Goal: Information Seeking & Learning: Learn about a topic

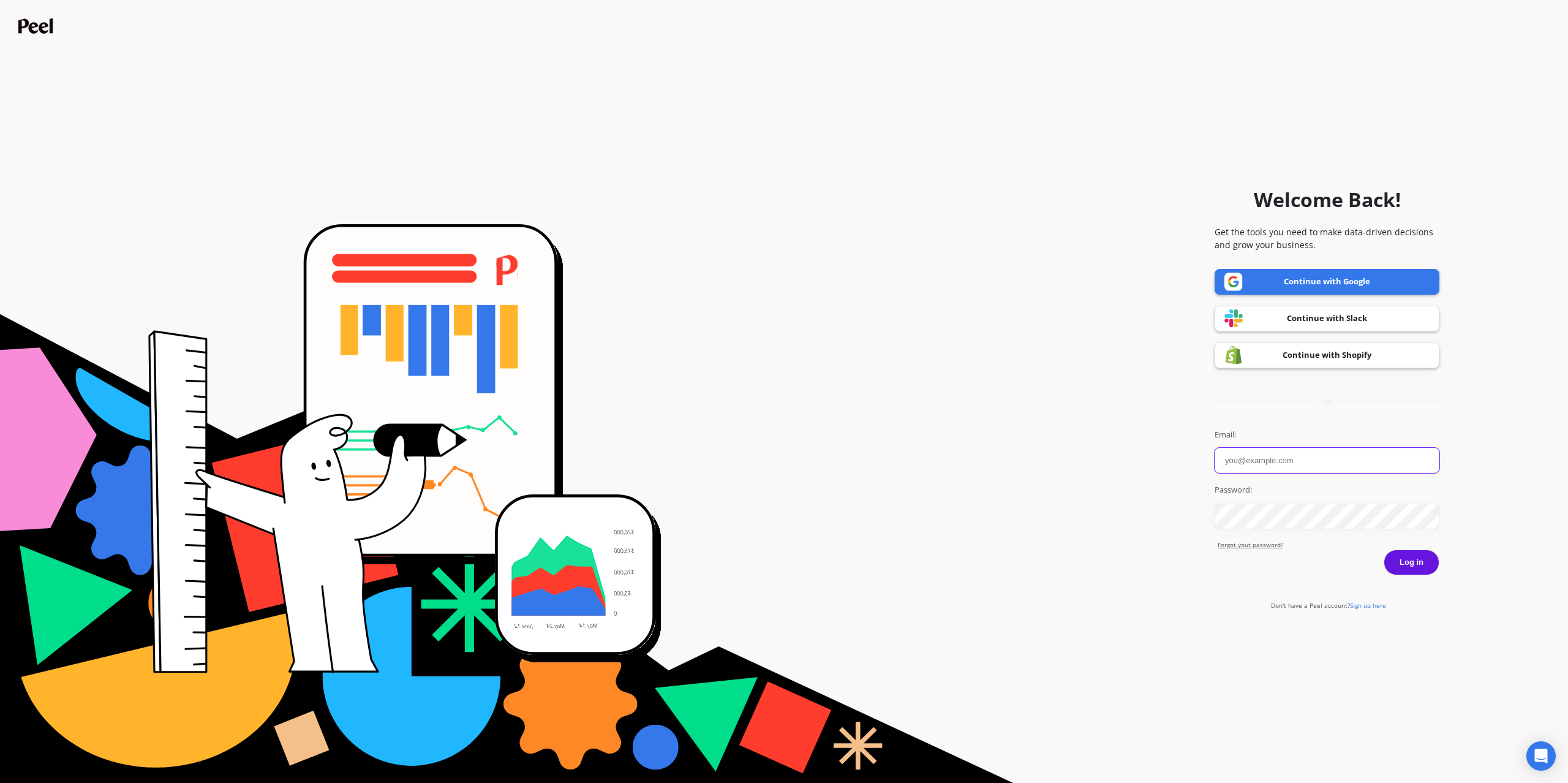
type input "[PERSON_NAME][EMAIL_ADDRESS][DOMAIN_NAME]"
click at [1411, 562] on button "Log in" at bounding box center [1411, 563] width 56 height 26
click at [1434, 565] on button "Log in" at bounding box center [1411, 563] width 56 height 26
click at [1407, 566] on button "Log in" at bounding box center [1411, 563] width 56 height 26
click at [1312, 365] on link "Continue with Shopify" at bounding box center [1327, 355] width 225 height 26
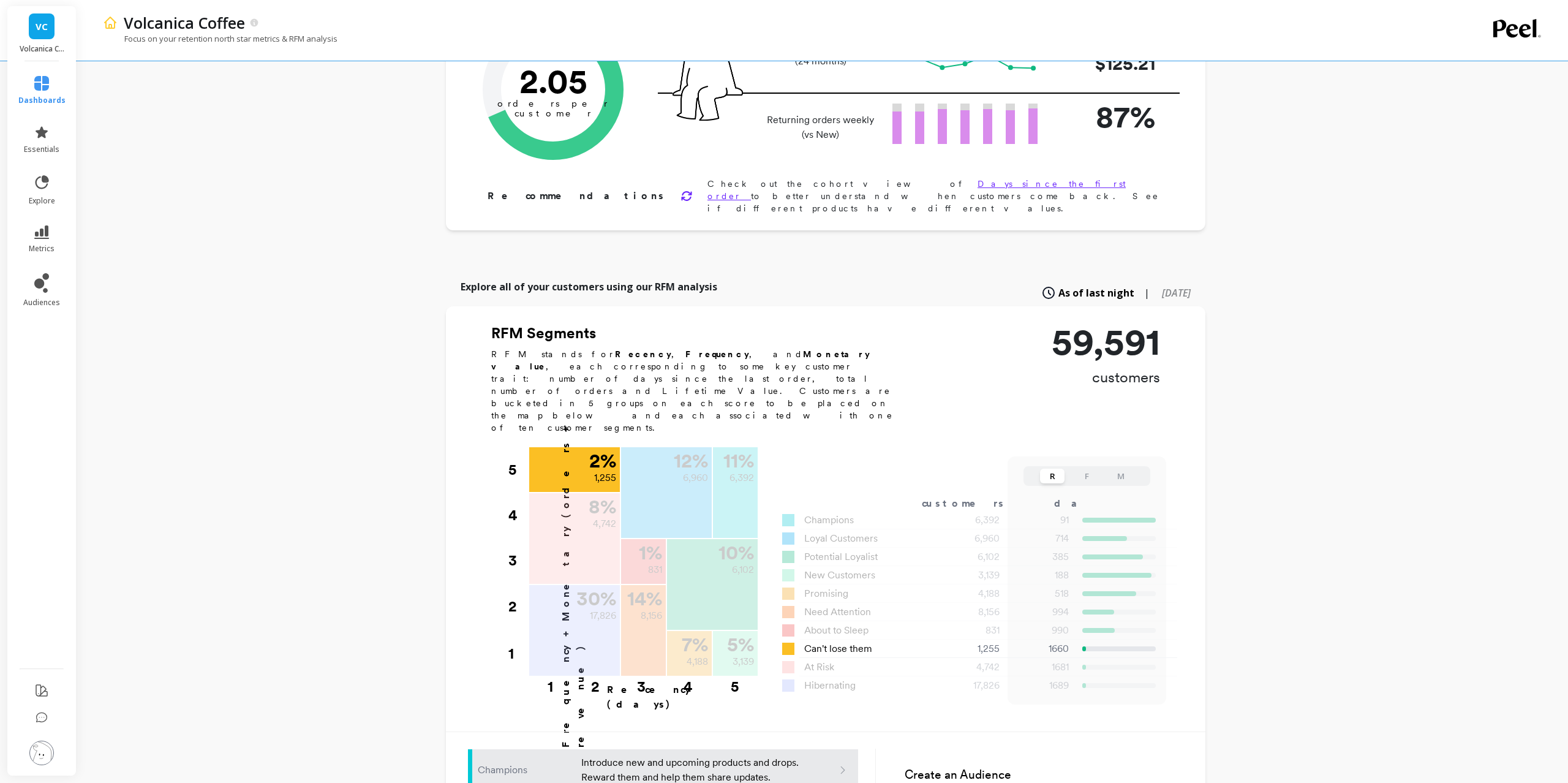
scroll to position [121, 0]
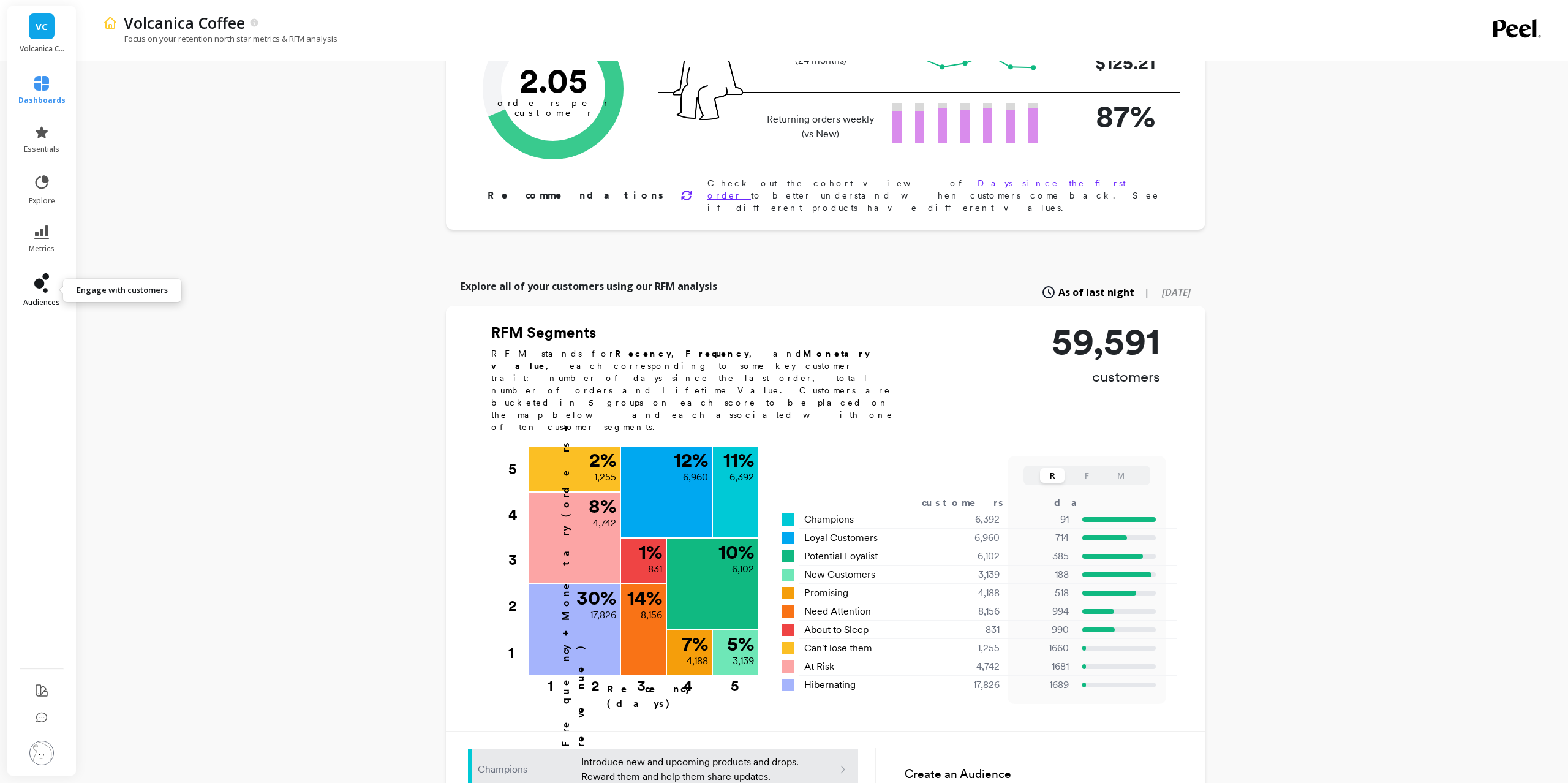
click at [44, 286] on icon at bounding box center [42, 282] width 14 height 20
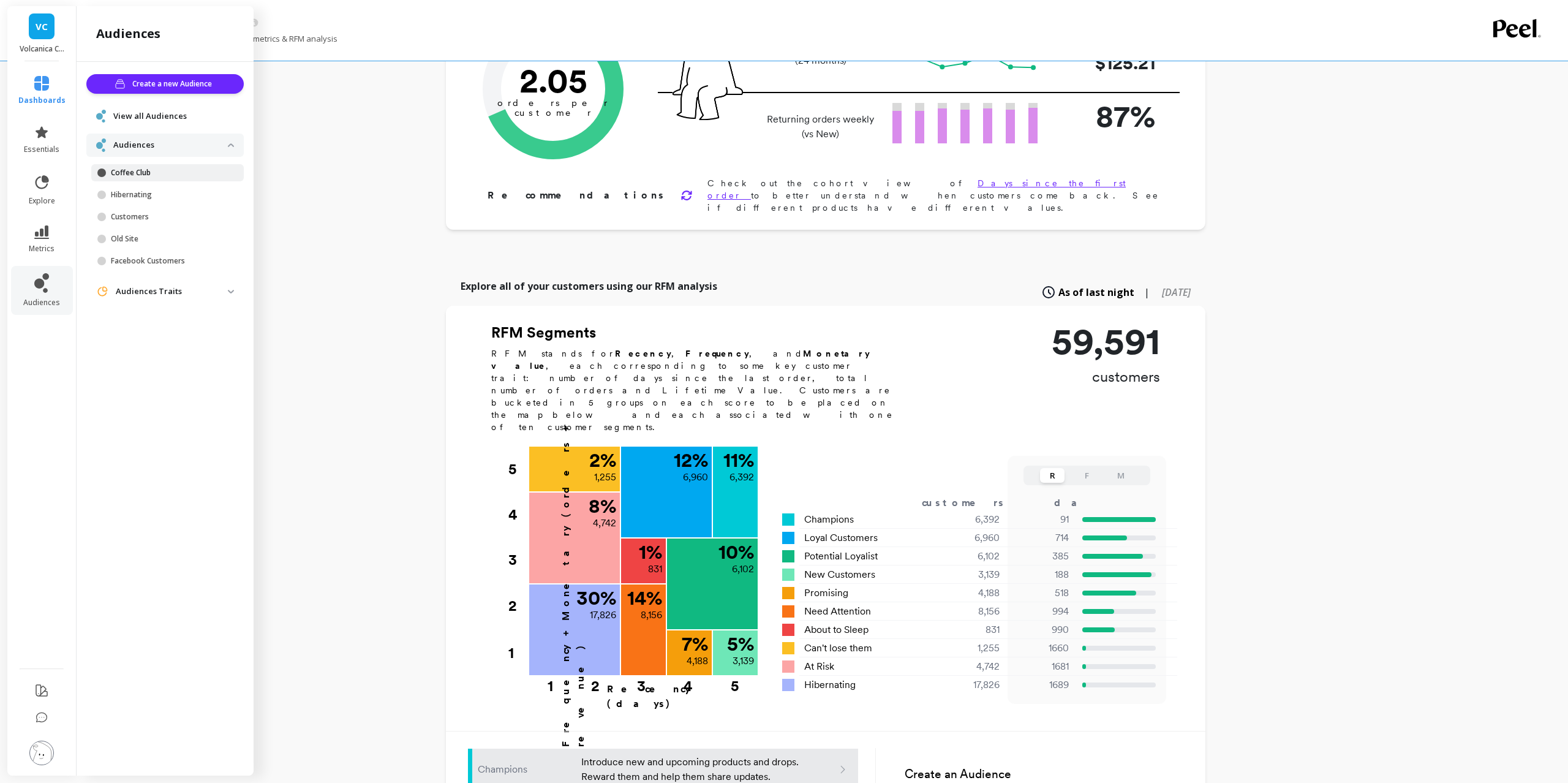
click at [148, 170] on p "Coffee Club" at bounding box center [170, 173] width 117 height 10
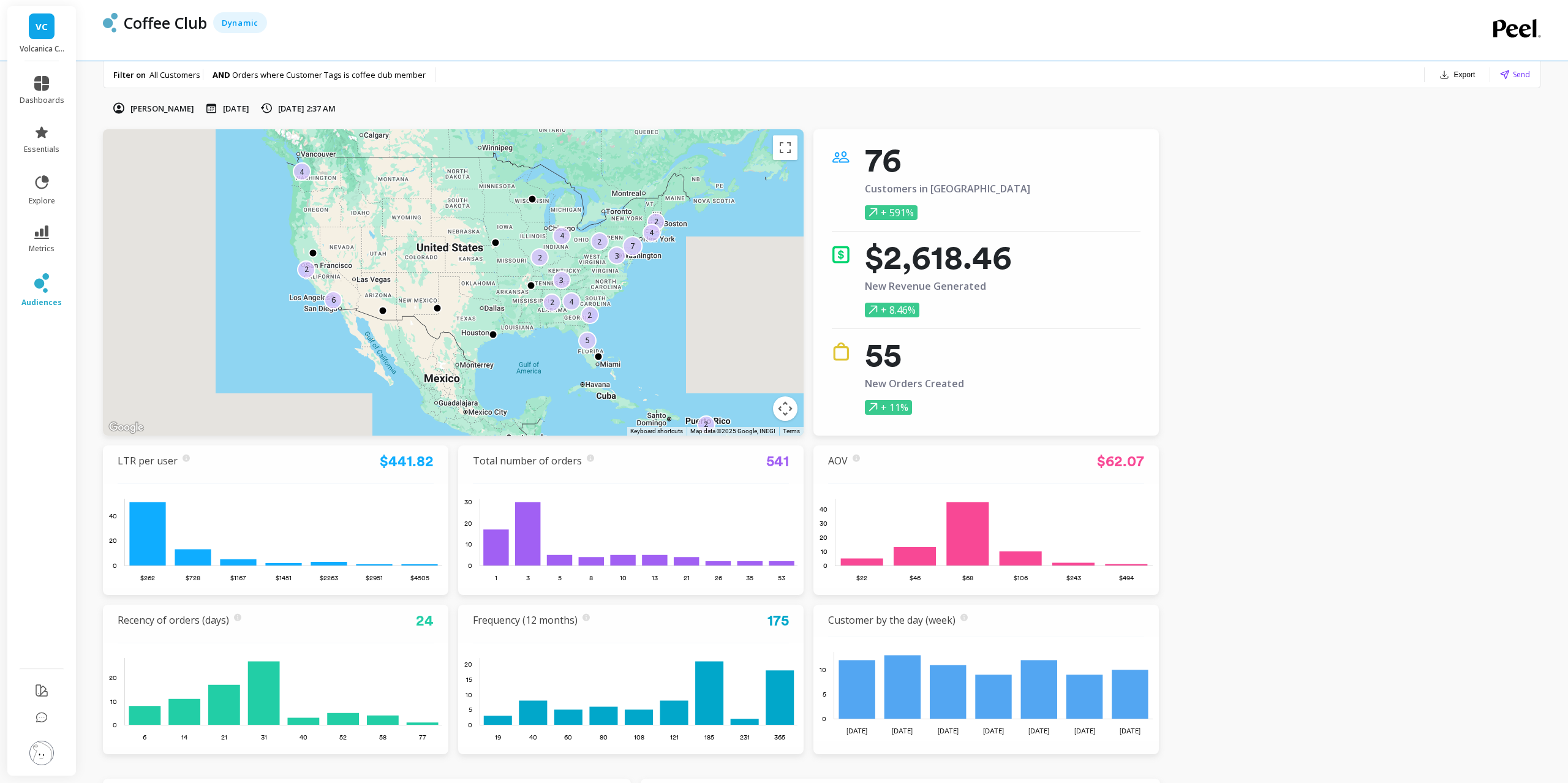
drag, startPoint x: 710, startPoint y: 321, endPoint x: 637, endPoint y: 336, distance: 74.5
click at [637, 336] on div "2 2 2 2 3 3 4 4 2 6 4 4 5 7 2 2" at bounding box center [1166, 739] width 1568 height 883
click at [37, 296] on link "audiences" at bounding box center [42, 290] width 45 height 35
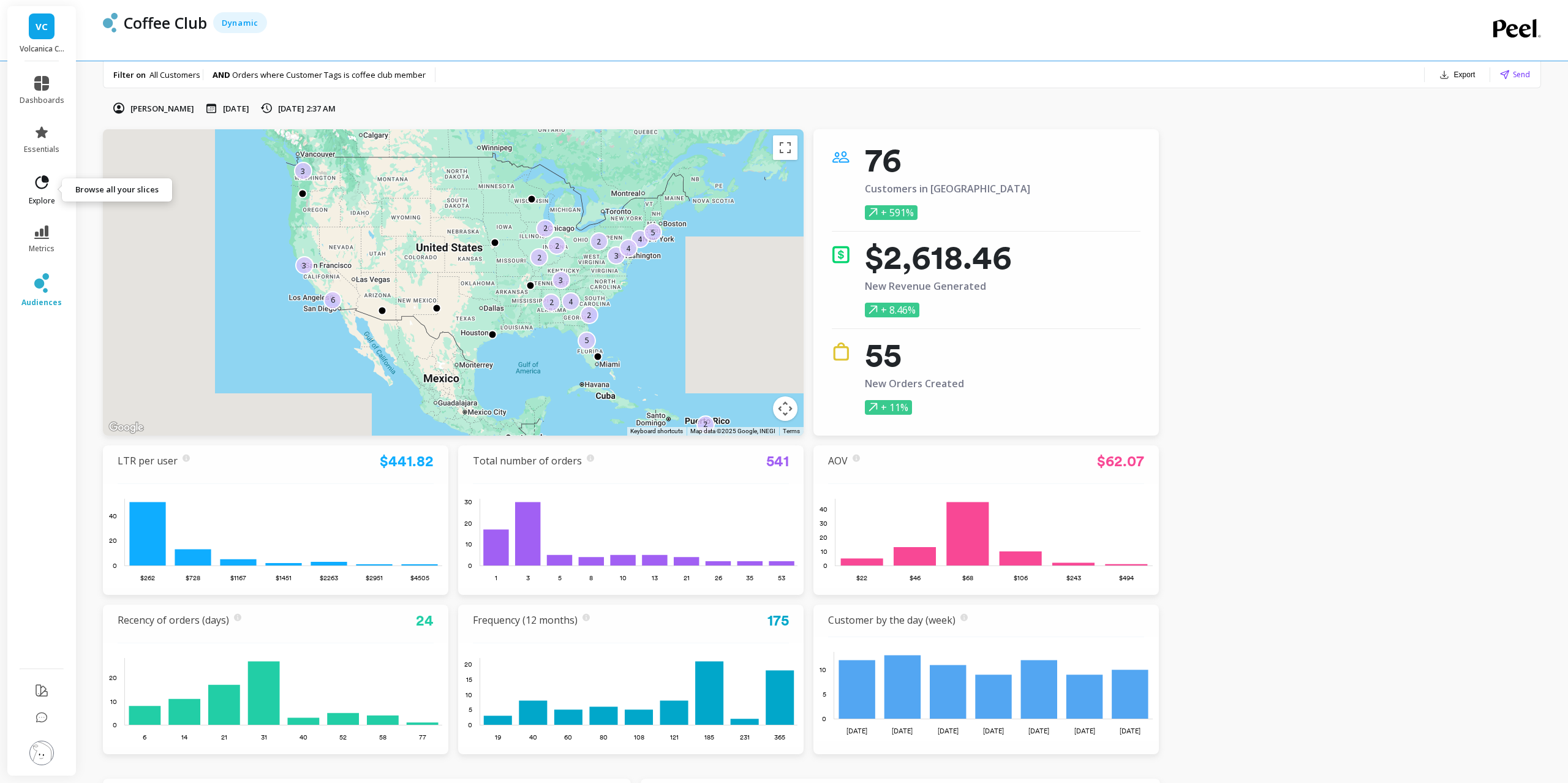
click at [44, 180] on icon at bounding box center [45, 179] width 6 height 6
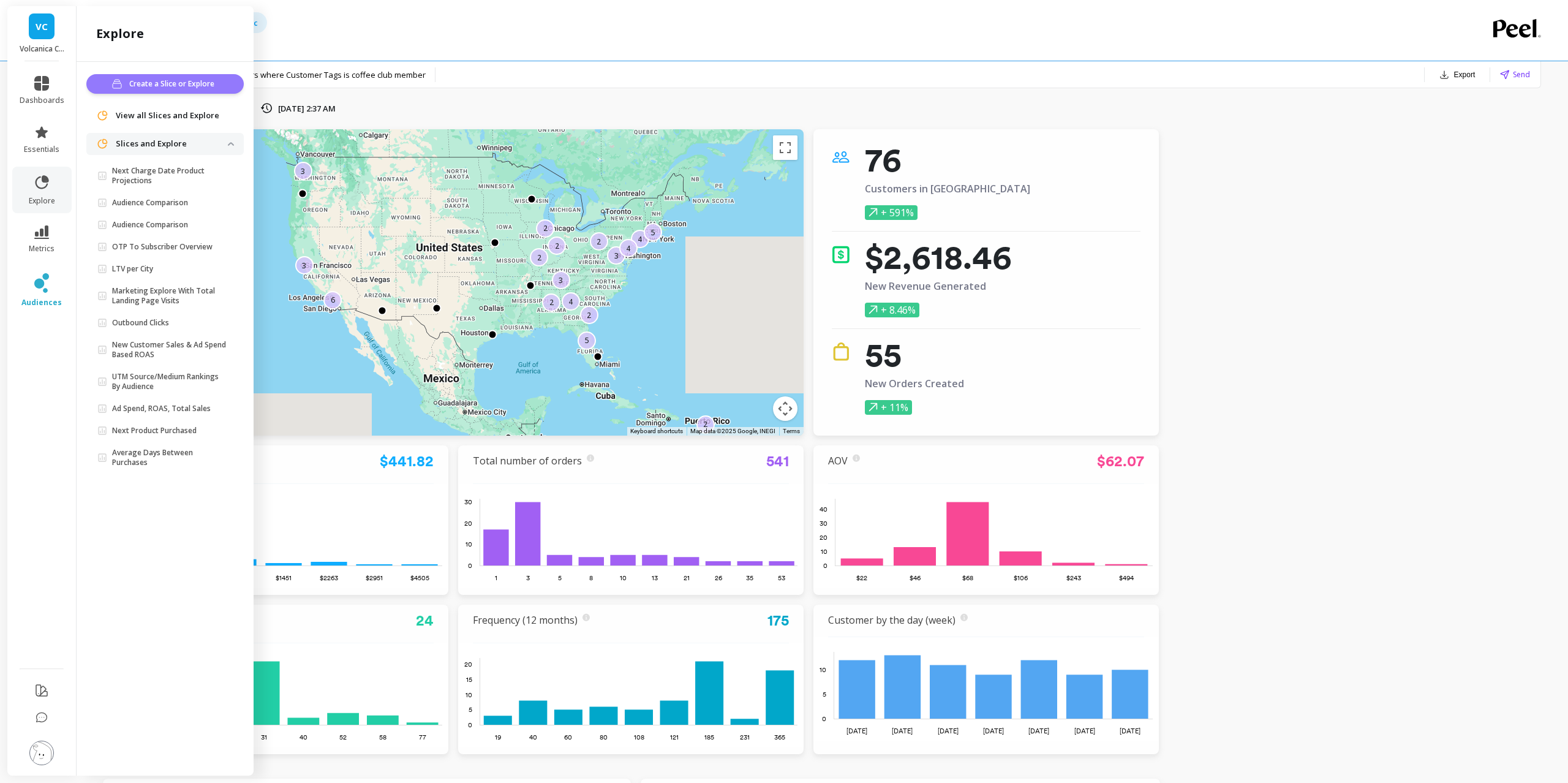
click at [116, 78] on button "Create a Slice or Explore" at bounding box center [165, 84] width 157 height 20
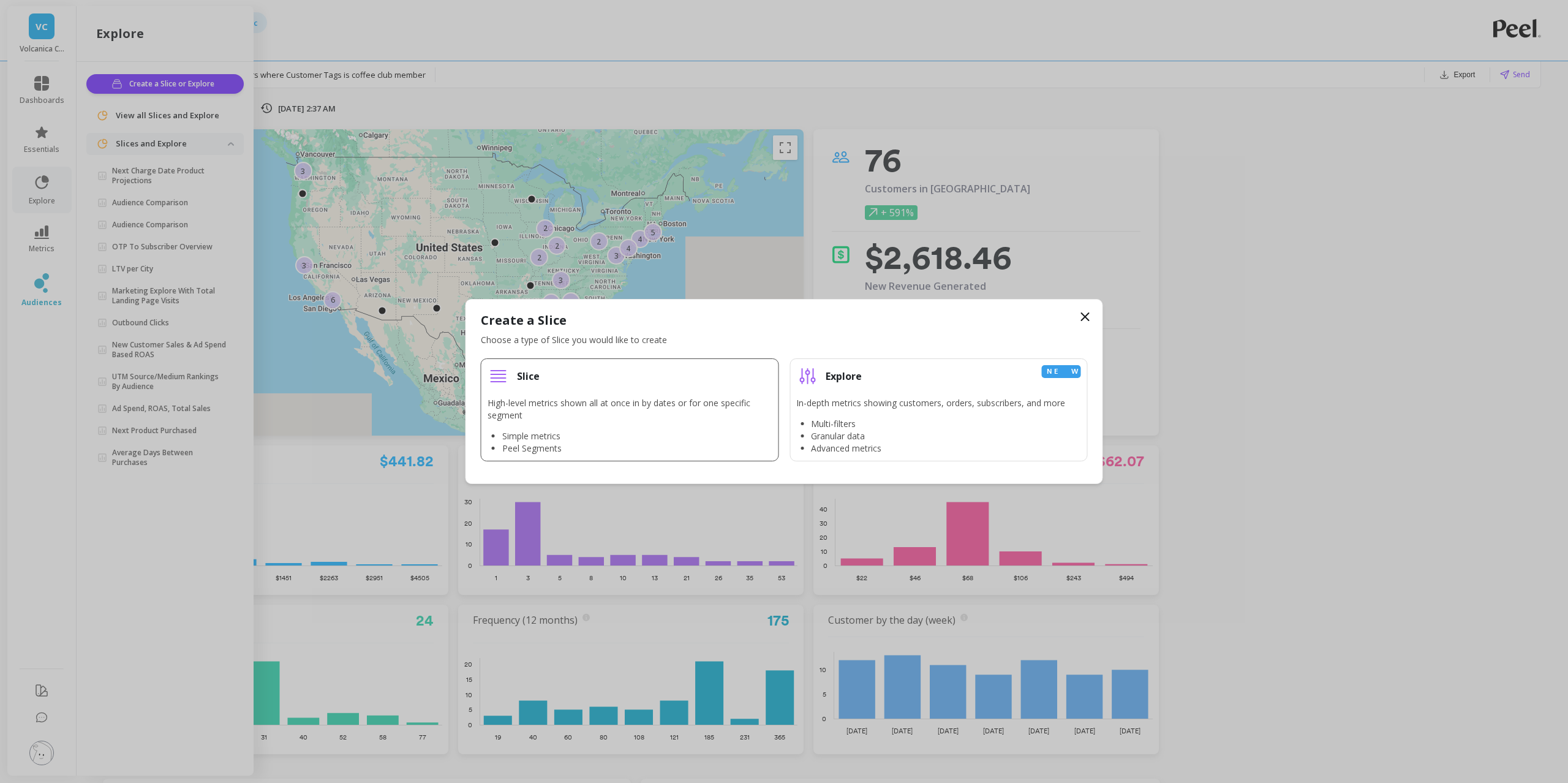
click at [612, 423] on div "High-level metrics shown all at once in by dates or for one specific segment Si…" at bounding box center [630, 426] width 285 height 58
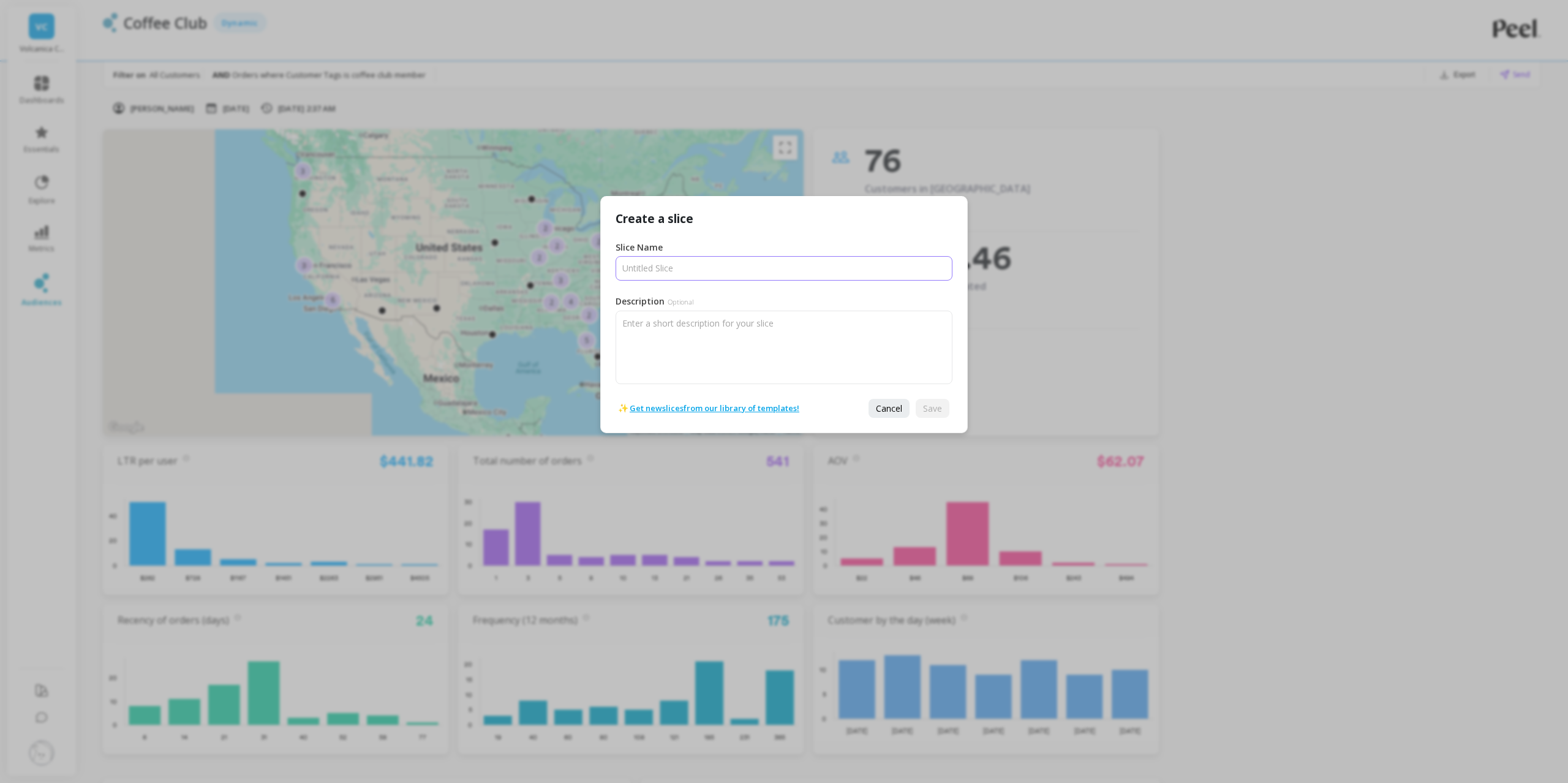
click at [751, 272] on input "Slice Name" at bounding box center [784, 269] width 337 height 25
type input "test"
click at [938, 402] on button "Save" at bounding box center [933, 408] width 34 height 19
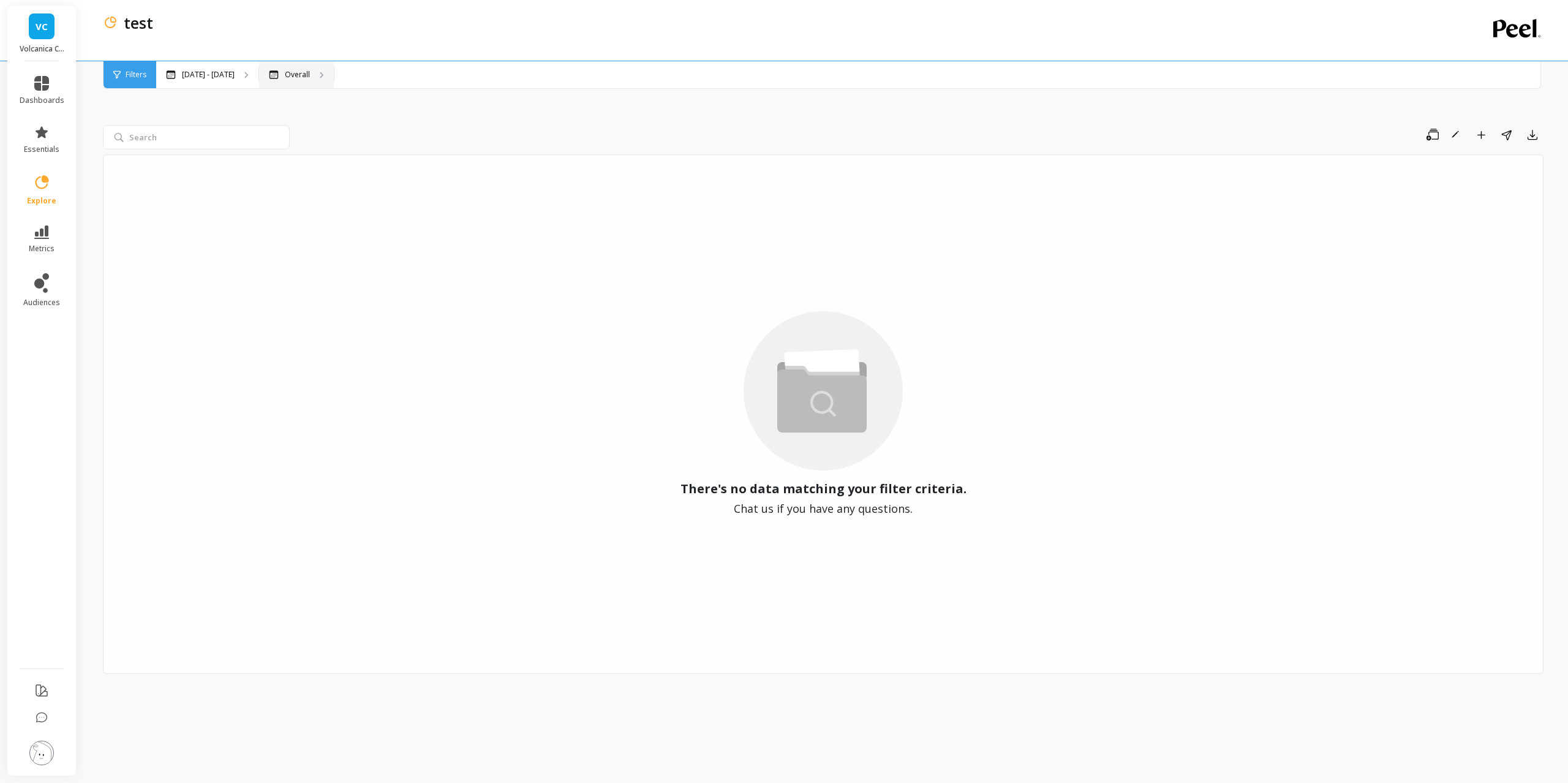
click at [269, 75] on icon at bounding box center [274, 75] width 10 height 9
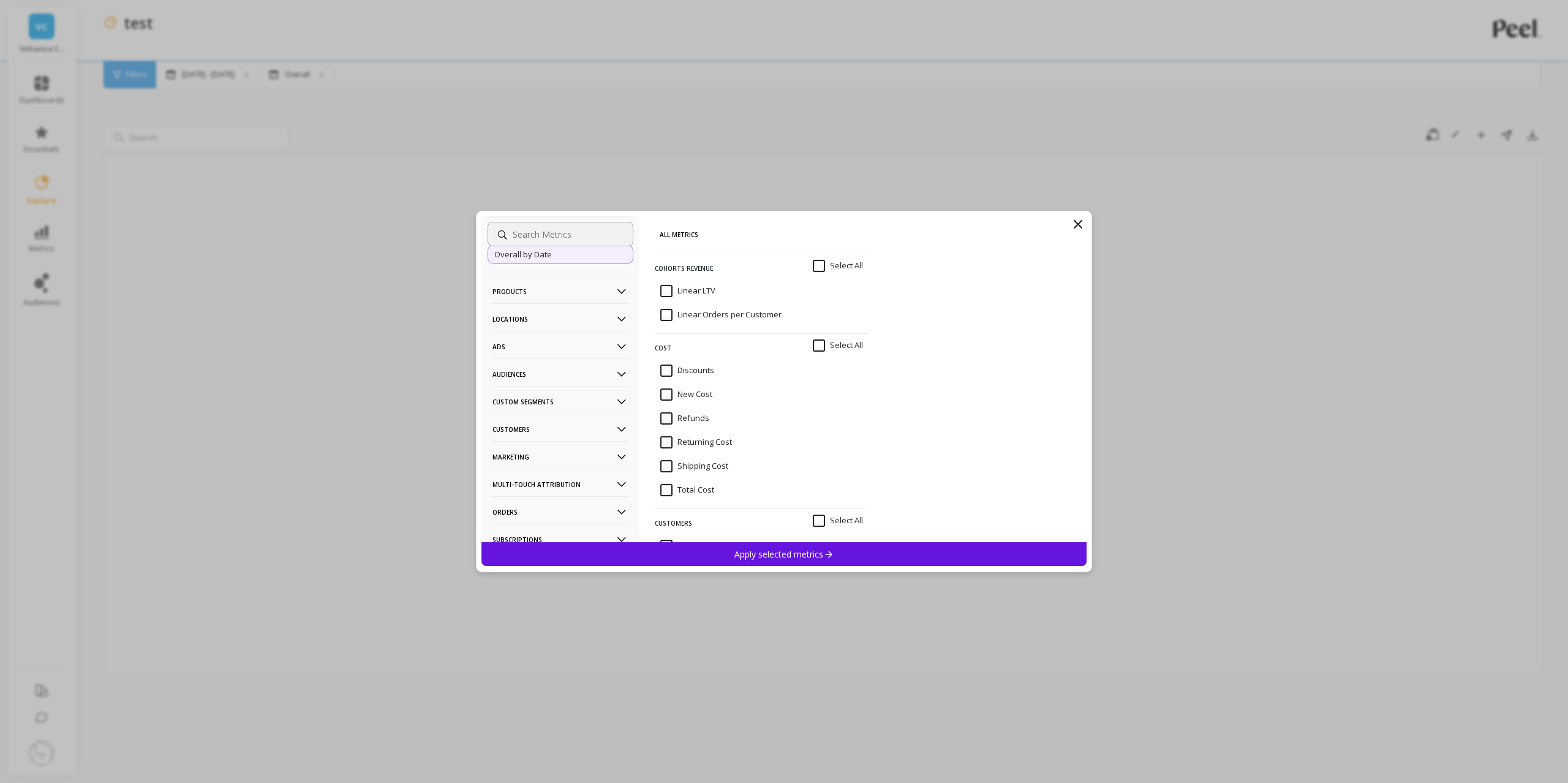
scroll to position [40, 0]
click at [548, 404] on p "Custom Segments" at bounding box center [560, 402] width 136 height 31
click at [539, 467] on p "Customers" at bounding box center [560, 462] width 136 height 31
click at [536, 383] on div "Data Source" at bounding box center [560, 374] width 146 height 20
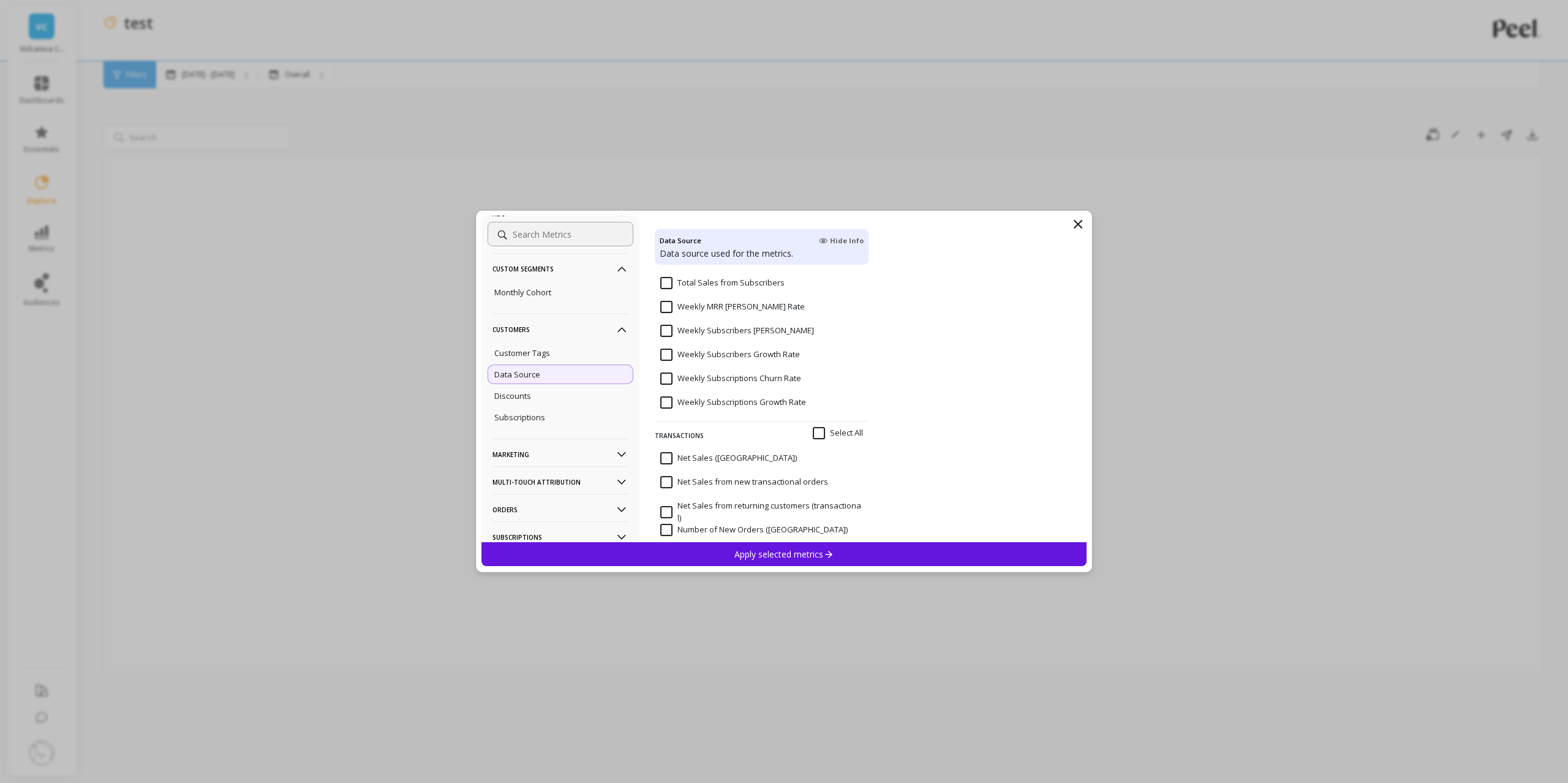
scroll to position [3783, 0]
click at [584, 237] on input at bounding box center [560, 234] width 146 height 25
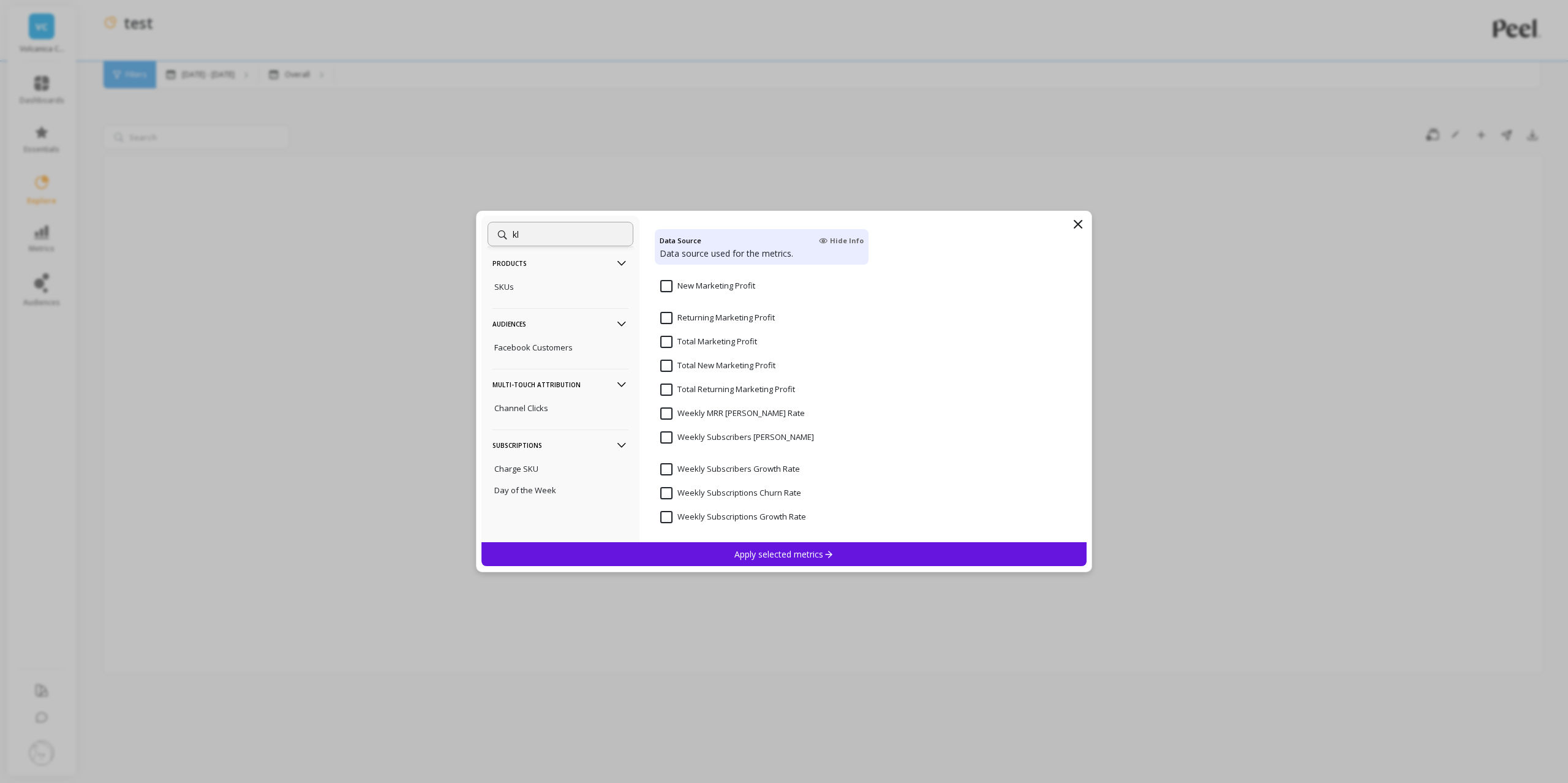
scroll to position [0, 0]
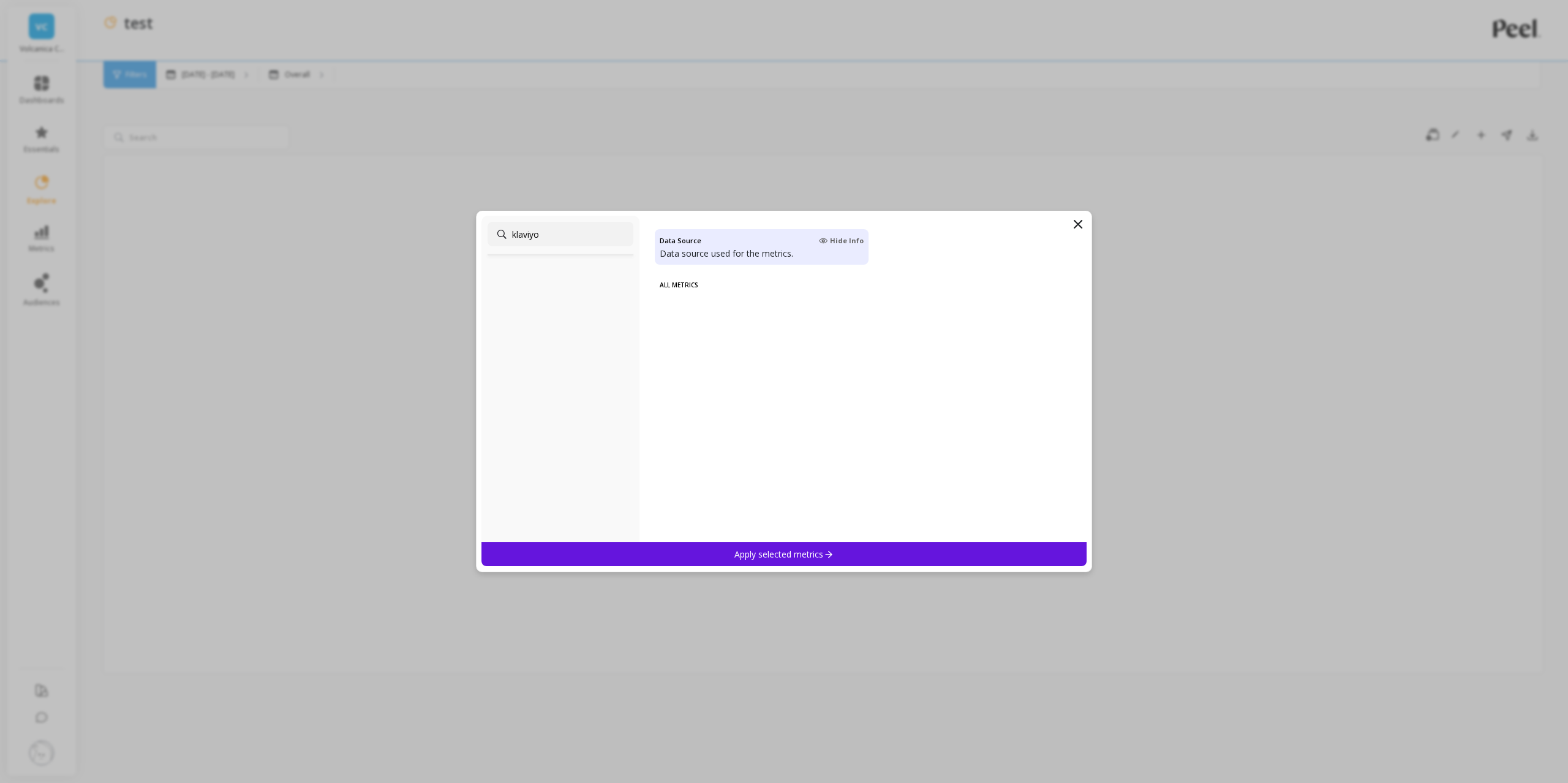
type input "klaviyo"
click at [666, 327] on div "All Metrics" at bounding box center [762, 407] width 214 height 270
click at [1082, 225] on icon at bounding box center [1078, 224] width 14 height 14
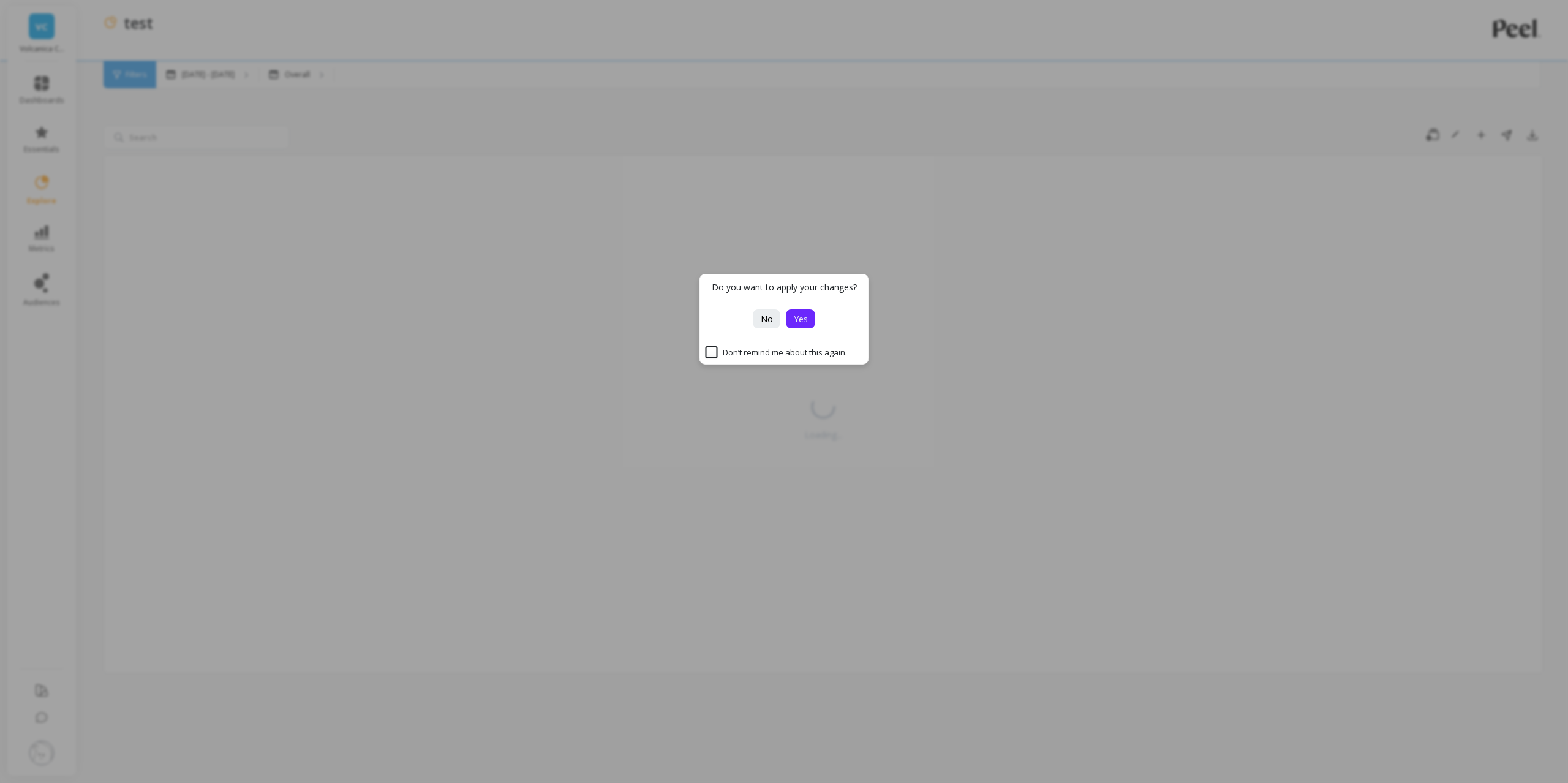
click at [801, 320] on span "Yes" at bounding box center [801, 319] width 14 height 12
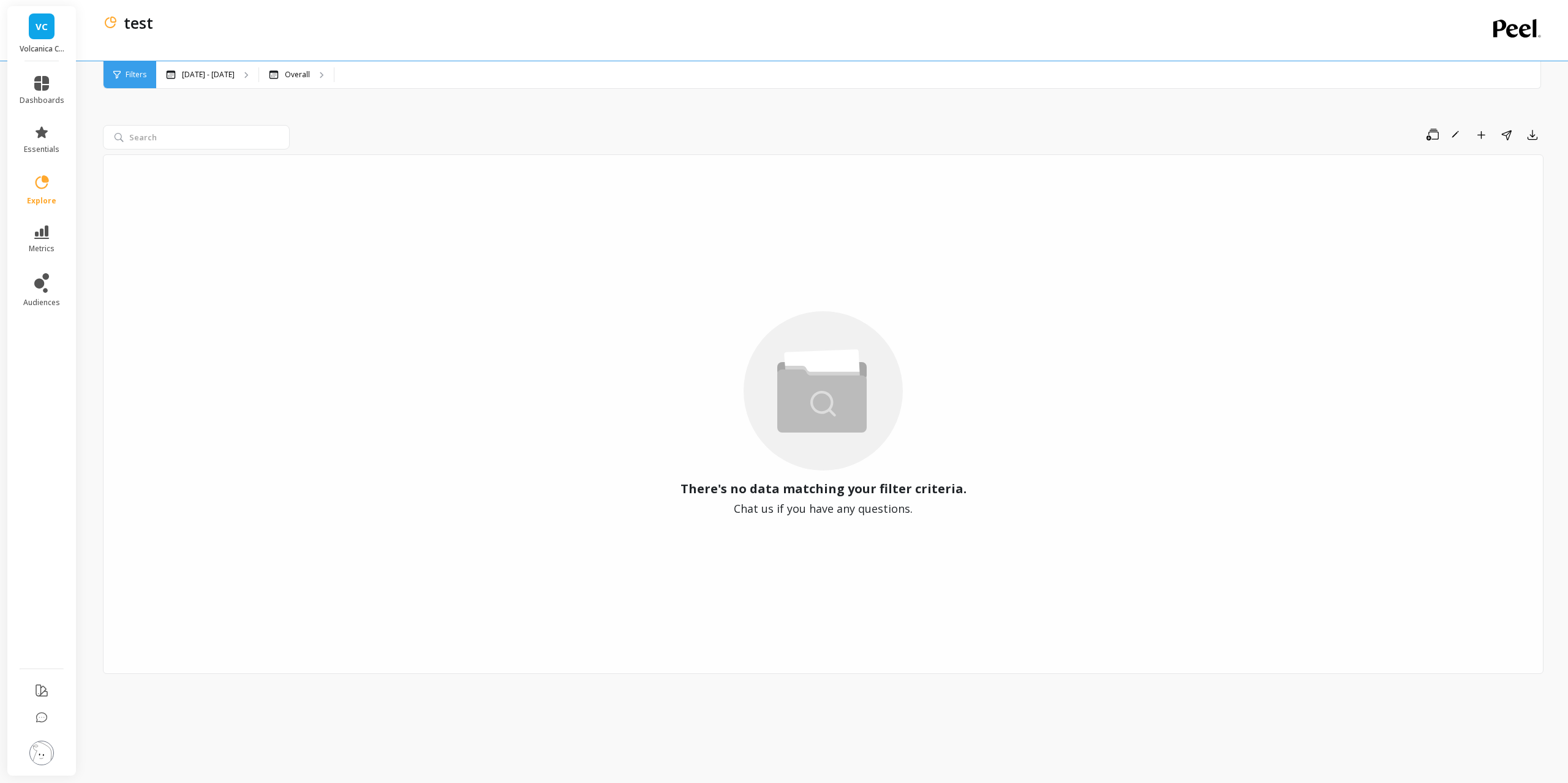
click at [45, 172] on li "explore" at bounding box center [42, 190] width 59 height 46
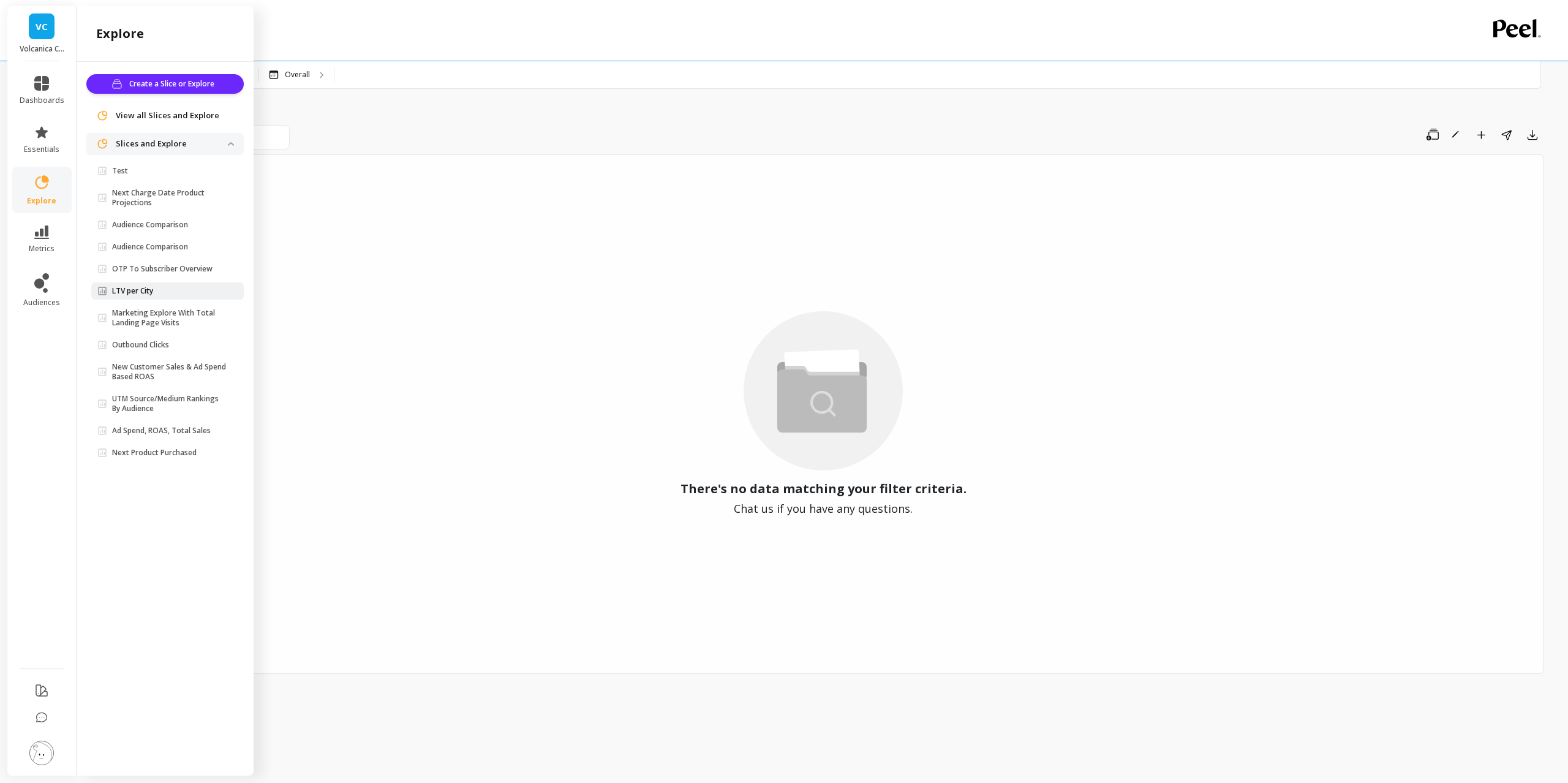
click at [136, 290] on p "LTV per City" at bounding box center [132, 291] width 41 height 10
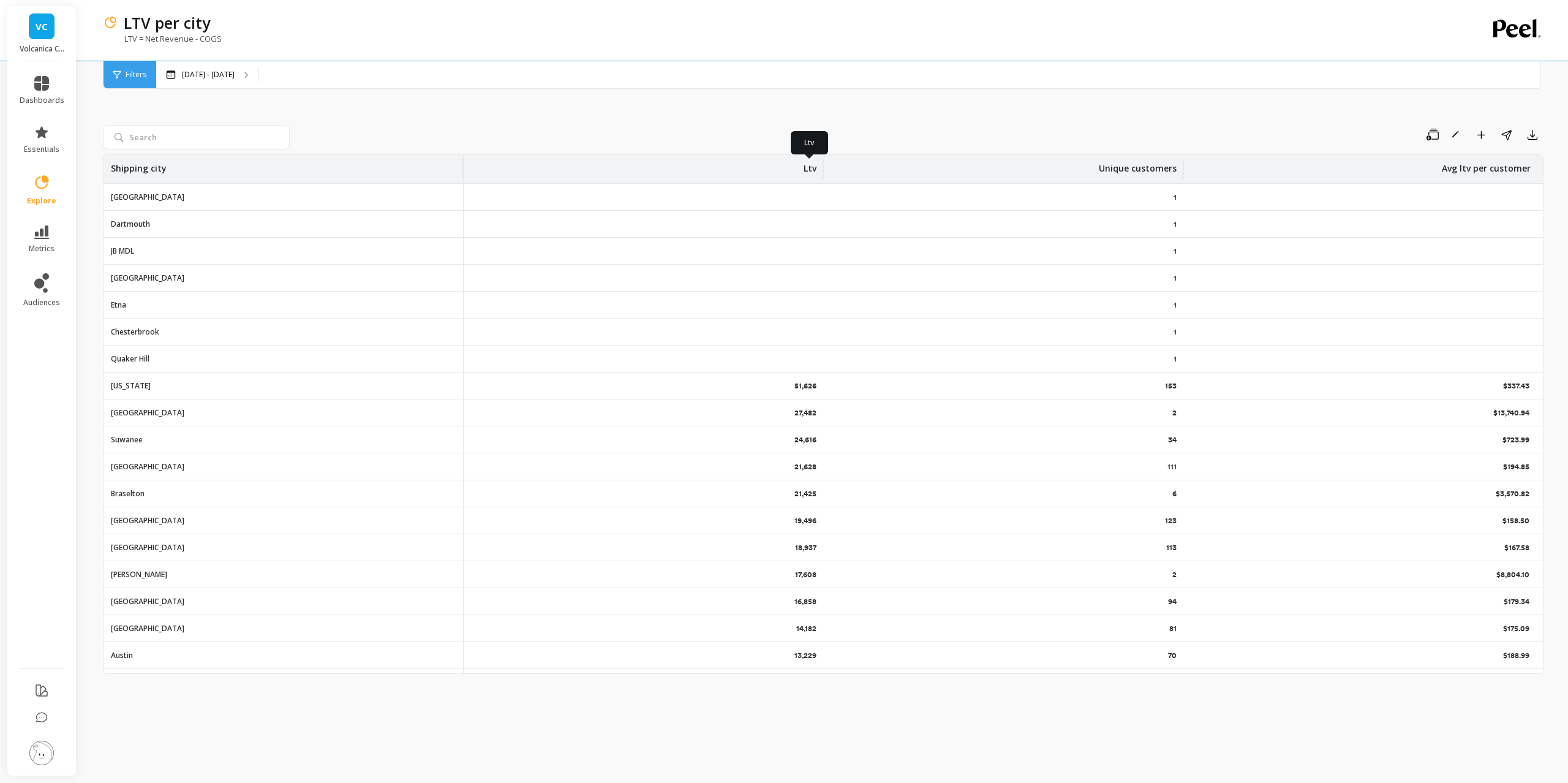
click at [803, 169] on p "Ltv" at bounding box center [810, 165] width 13 height 20
click at [736, 255] on span "Sort Descending" at bounding box center [738, 256] width 160 height 20
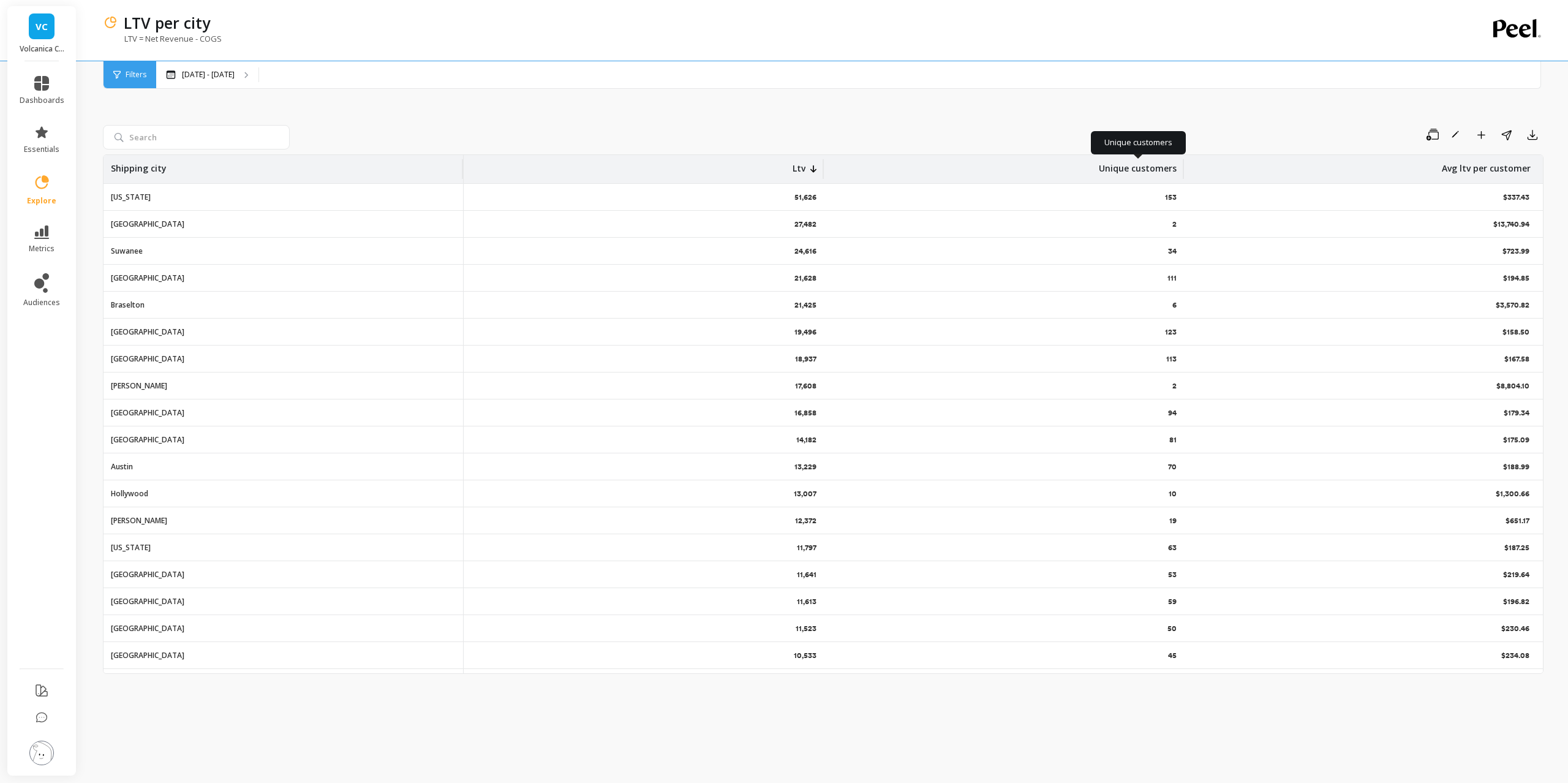
click at [1149, 170] on p "Unique customers" at bounding box center [1138, 165] width 78 height 20
click at [1089, 256] on span "Sort Descending" at bounding box center [1098, 256] width 160 height 20
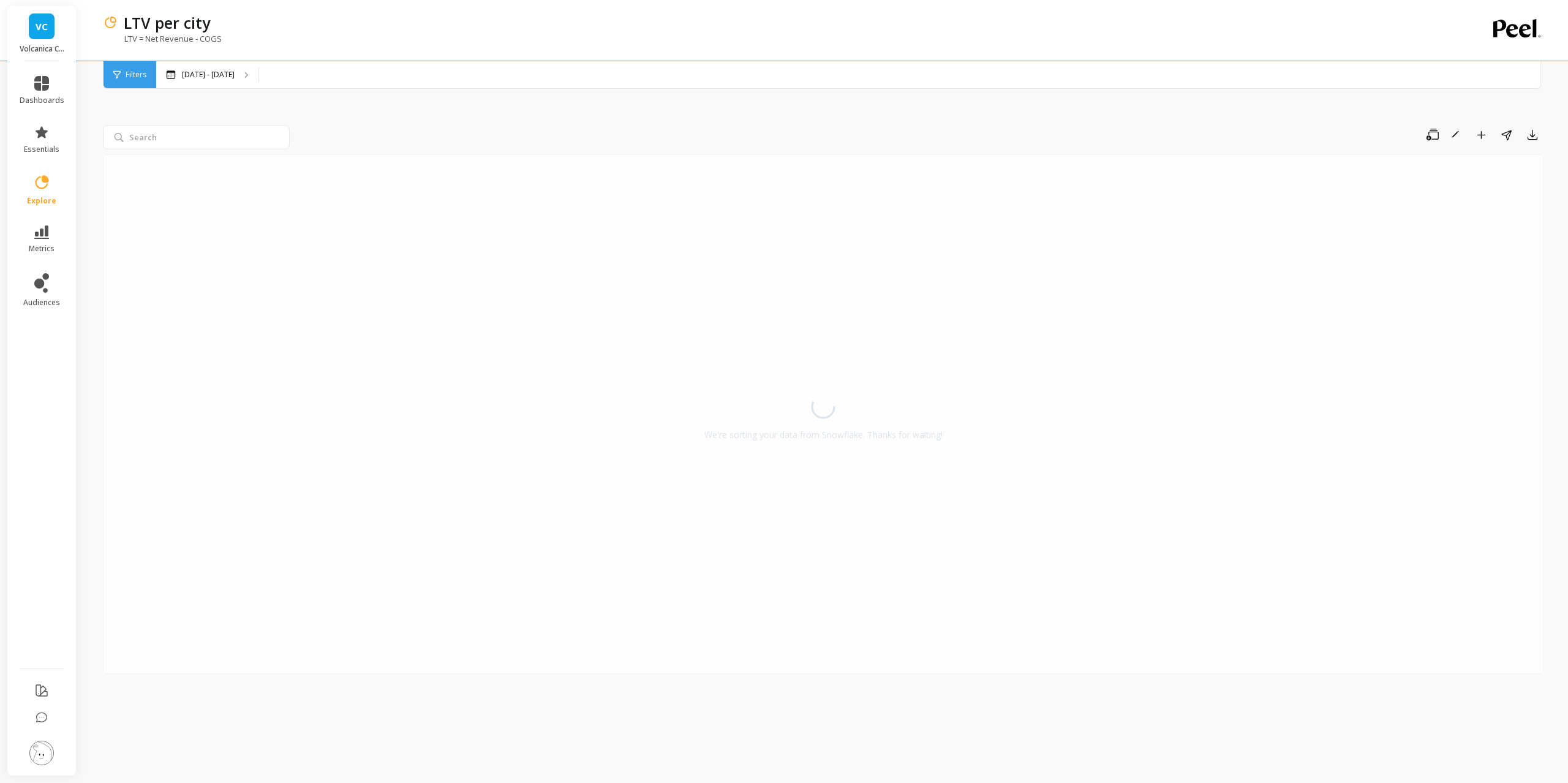
click at [1206, 95] on div "Save Rename Add to Dashboard Share Export We're sorting your data from Snowflak…" at bounding box center [824, 416] width 1441 height 704
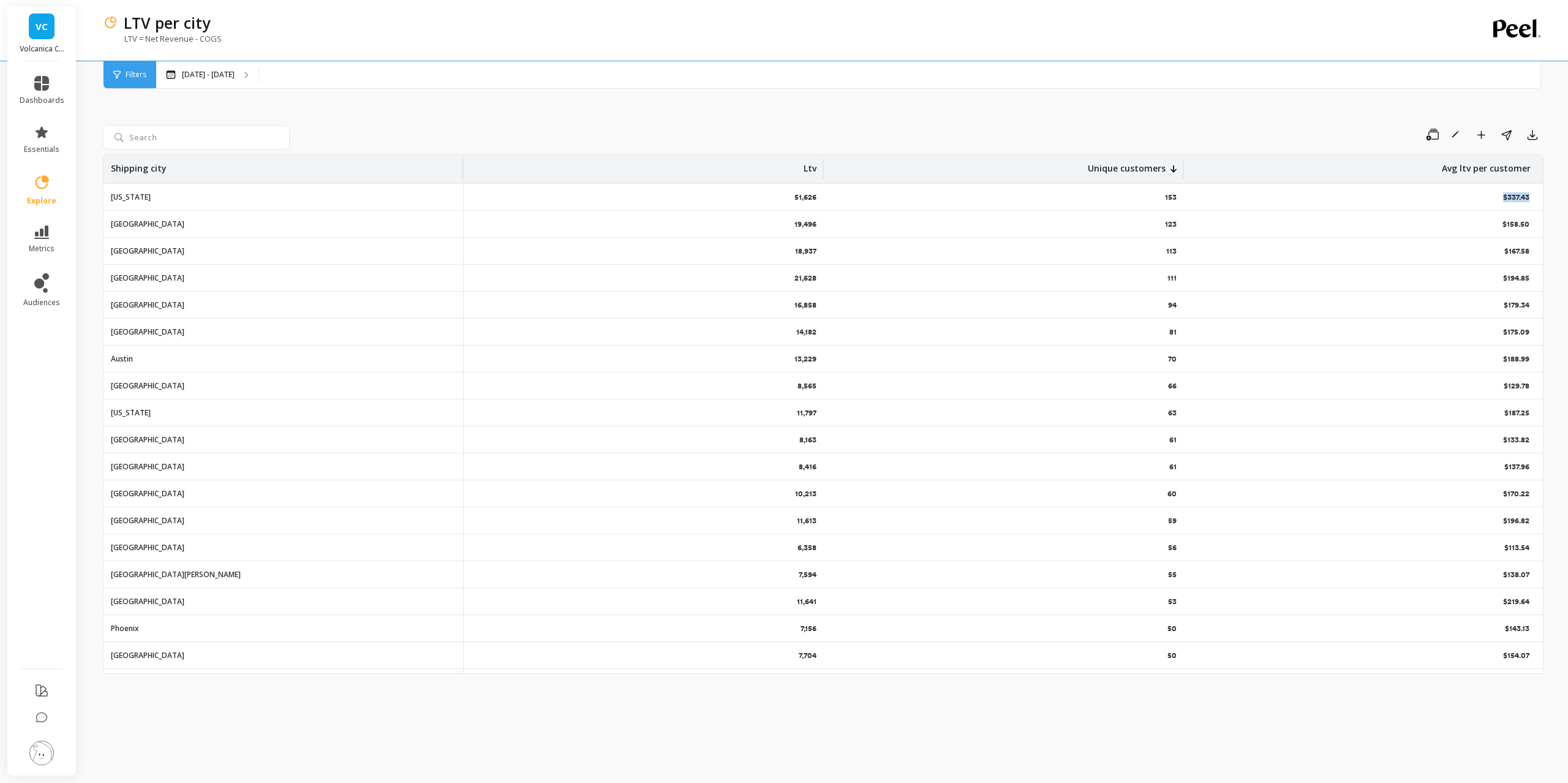
drag, startPoint x: 1533, startPoint y: 199, endPoint x: 1497, endPoint y: 199, distance: 36.0
click at [1497, 199] on div "$337.43" at bounding box center [1364, 197] width 360 height 26
click at [1523, 218] on div "$158.50" at bounding box center [1364, 224] width 360 height 26
drag, startPoint x: 1533, startPoint y: 223, endPoint x: 1499, endPoint y: 225, distance: 34.1
click at [1499, 225] on div "$158.50" at bounding box center [1364, 224] width 360 height 26
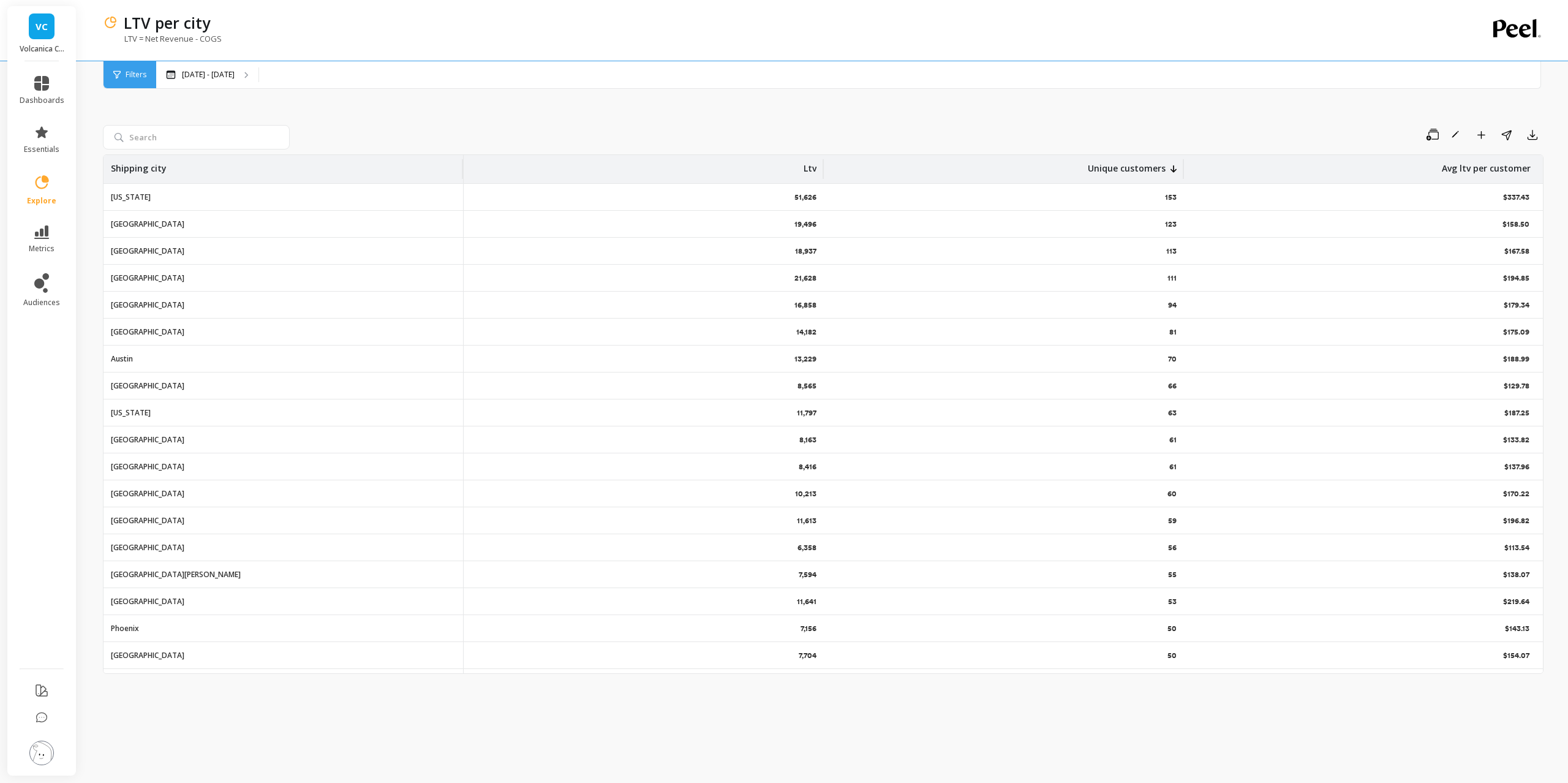
click at [1497, 223] on div "$158.50" at bounding box center [1364, 224] width 360 height 26
drag, startPoint x: 1533, startPoint y: 196, endPoint x: 1498, endPoint y: 199, distance: 35.1
click at [1498, 199] on div "$337.43" at bounding box center [1364, 197] width 360 height 26
drag, startPoint x: 1523, startPoint y: 225, endPoint x: 1545, endPoint y: 222, distance: 22.2
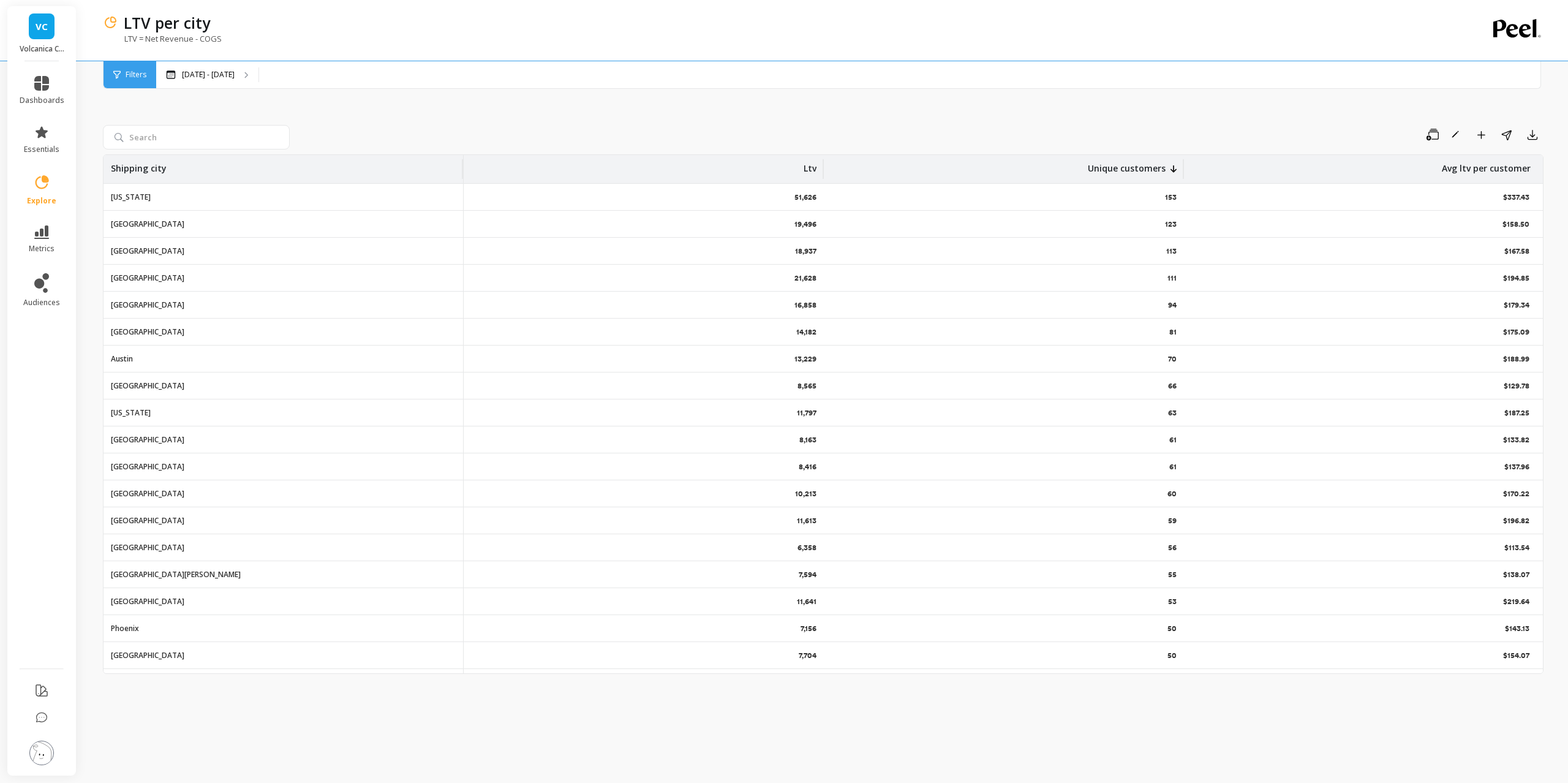
click at [1523, 225] on p "$158.50" at bounding box center [1517, 225] width 30 height 10
drag, startPoint x: 1536, startPoint y: 223, endPoint x: 1467, endPoint y: 225, distance: 69.0
click at [1468, 225] on div "$158.50" at bounding box center [1364, 224] width 360 height 26
click at [1467, 225] on div "$158.50" at bounding box center [1364, 224] width 360 height 26
click at [32, 195] on link "explore" at bounding box center [42, 190] width 45 height 32
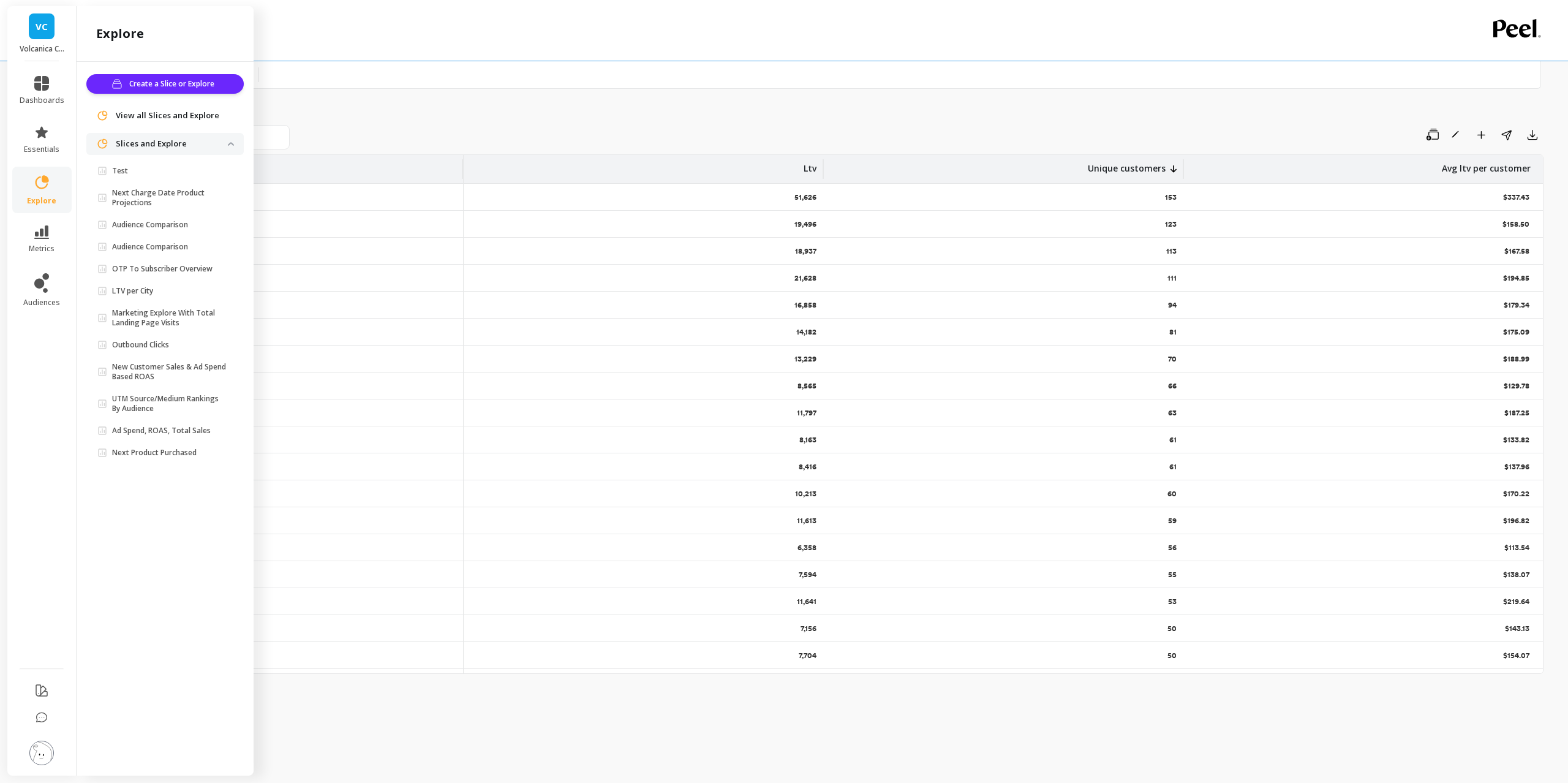
drag, startPoint x: 398, startPoint y: 77, endPoint x: 394, endPoint y: 91, distance: 14.6
click at [398, 77] on div "Mar 17, 2024 - Sep 17, 2025" at bounding box center [839, 74] width 1366 height 27
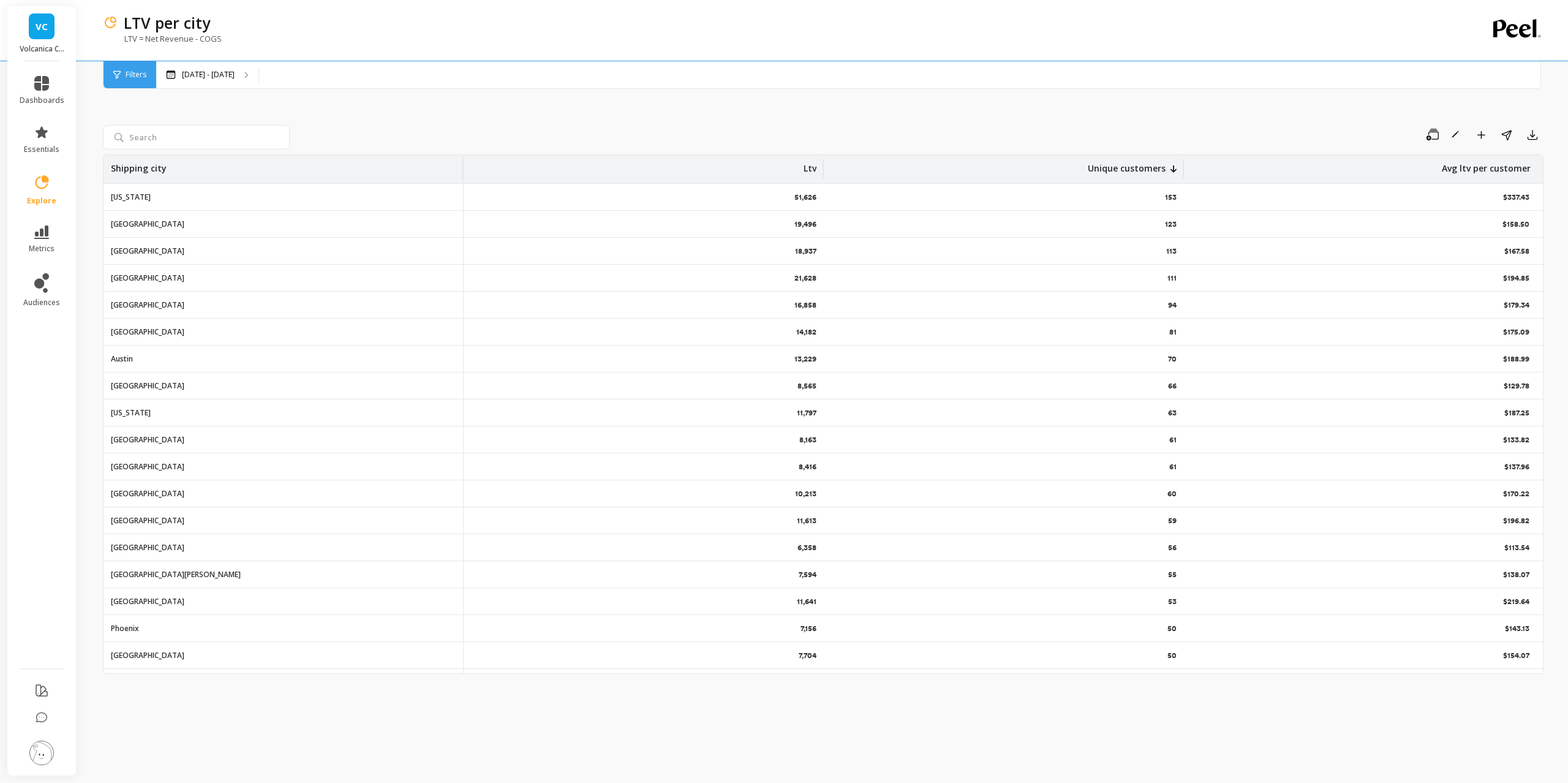
drag, startPoint x: 122, startPoint y: 199, endPoint x: 933, endPoint y: 190, distance: 811.0
click at [133, 196] on p "New York" at bounding box center [131, 197] width 40 height 10
drag, startPoint x: 1180, startPoint y: 194, endPoint x: 1127, endPoint y: 184, distance: 53.9
click at [1158, 191] on div "153" at bounding box center [1003, 197] width 360 height 26
click at [146, 78] on span "Filters" at bounding box center [136, 75] width 21 height 10
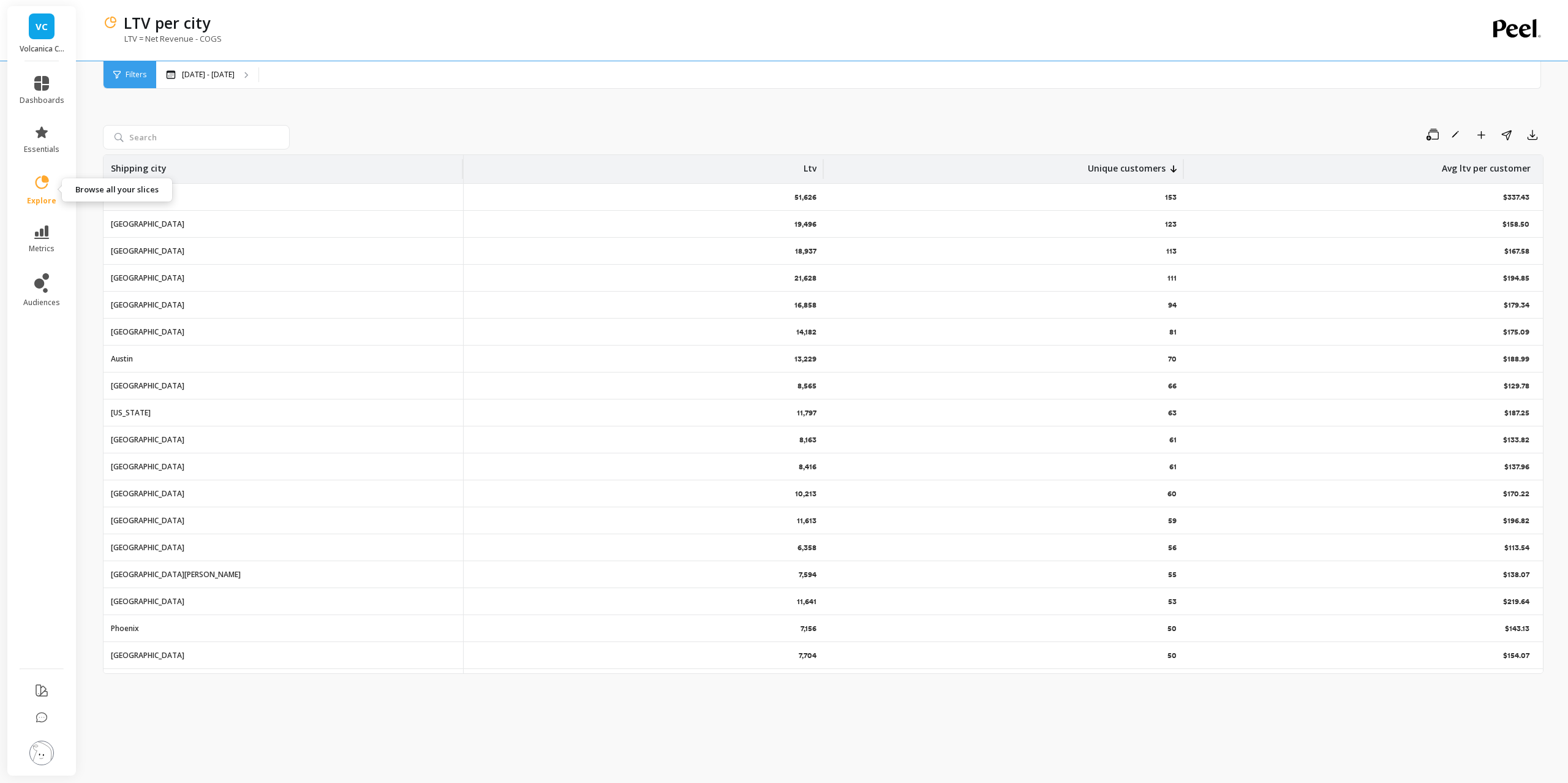
click at [46, 190] on icon at bounding box center [42, 183] width 17 height 17
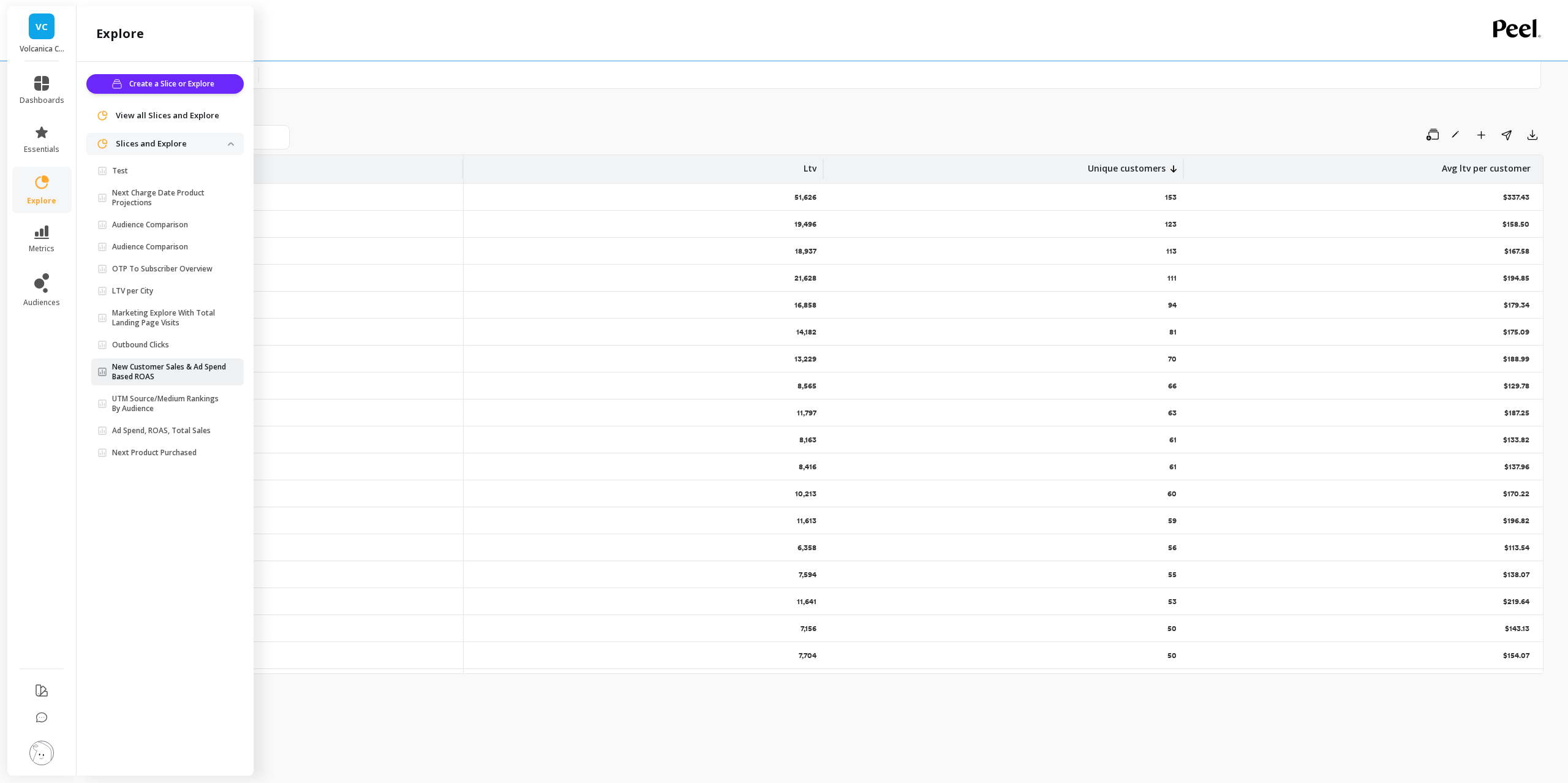
click at [204, 370] on p "New Customer Sales & Ad Spend Based ROAS" at bounding box center [170, 372] width 116 height 20
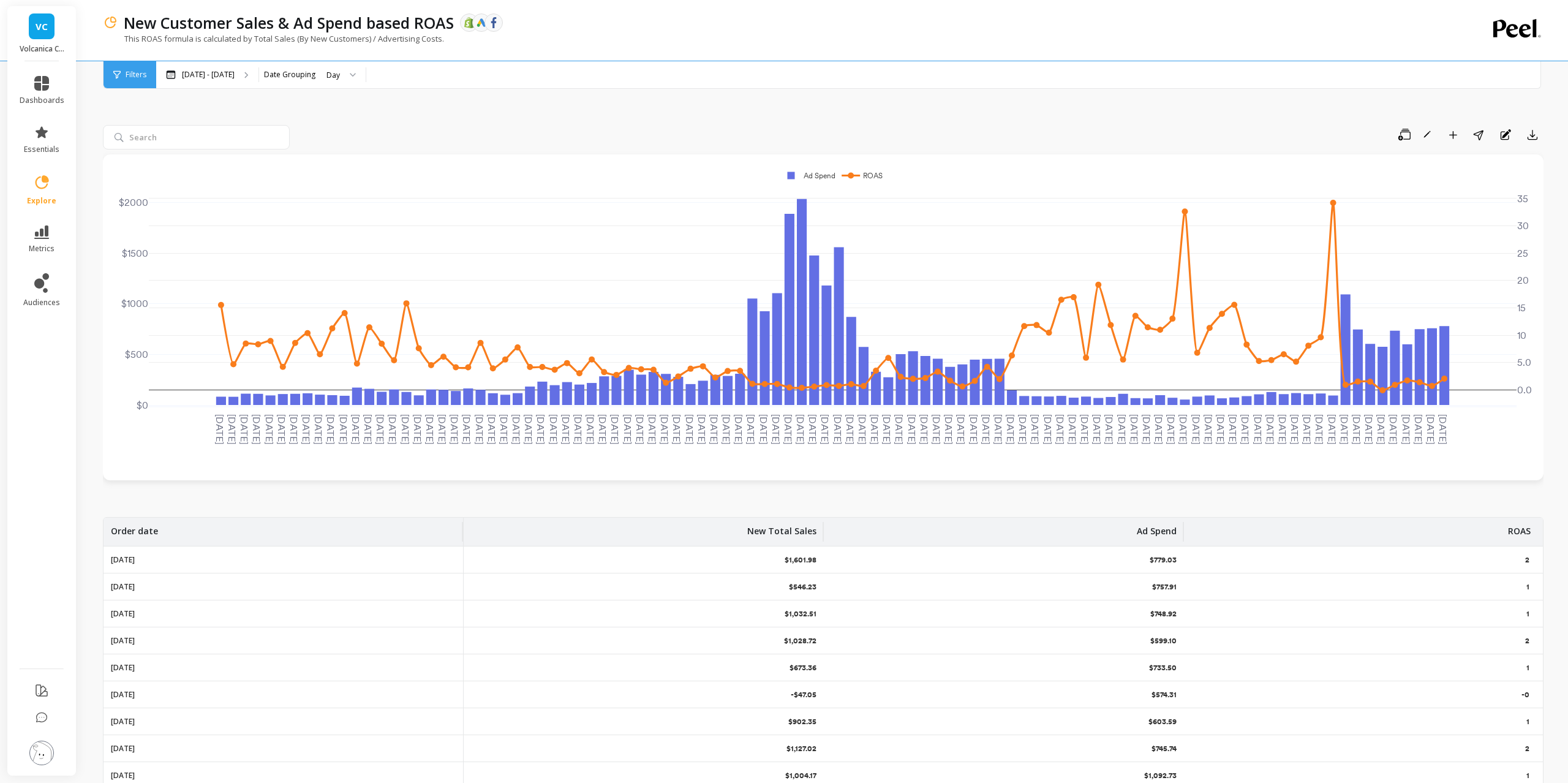
click at [55, 255] on li "metrics" at bounding box center [42, 239] width 59 height 43
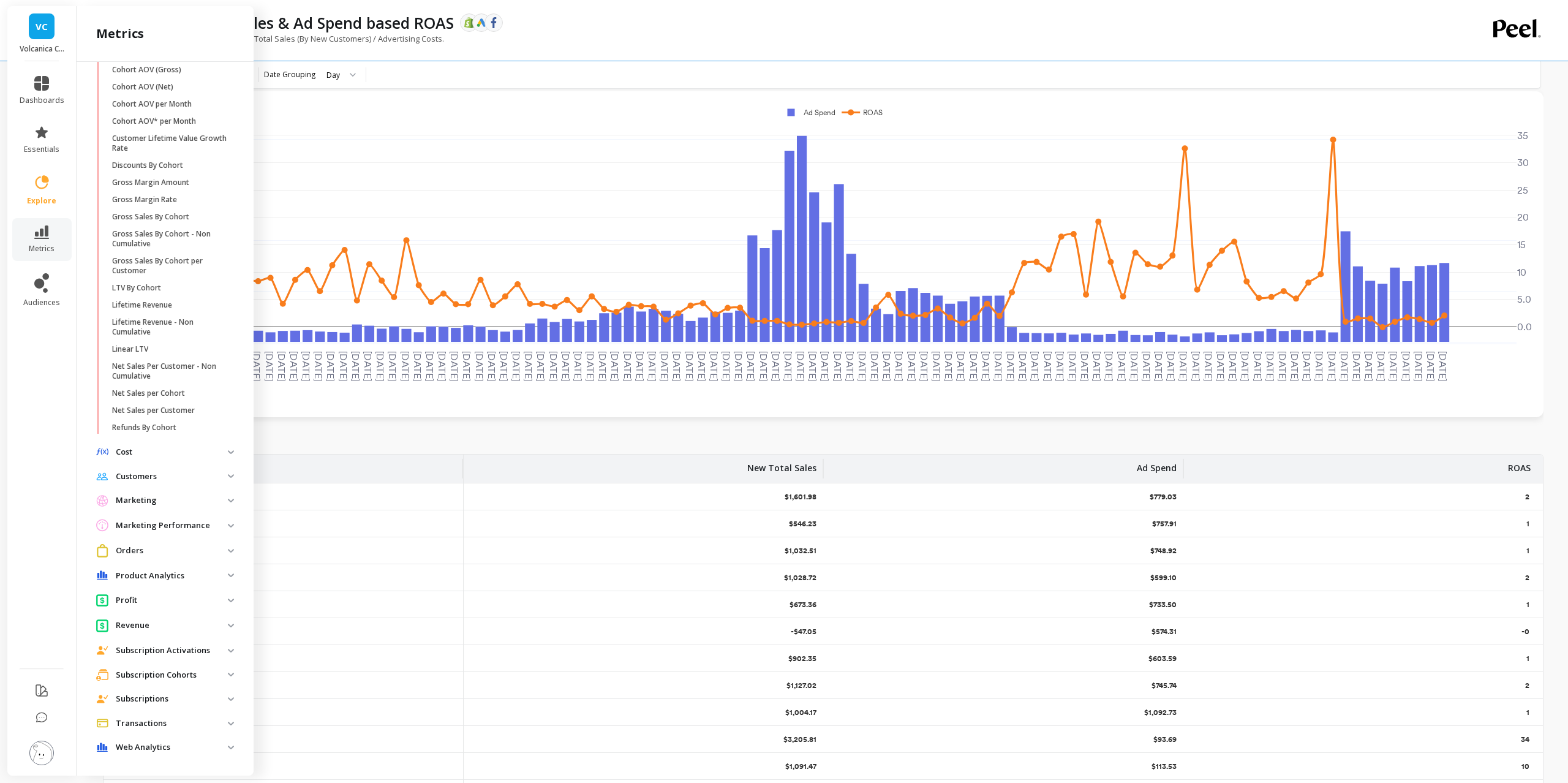
scroll to position [64, 0]
click at [149, 480] on p "Customers" at bounding box center [171, 477] width 112 height 12
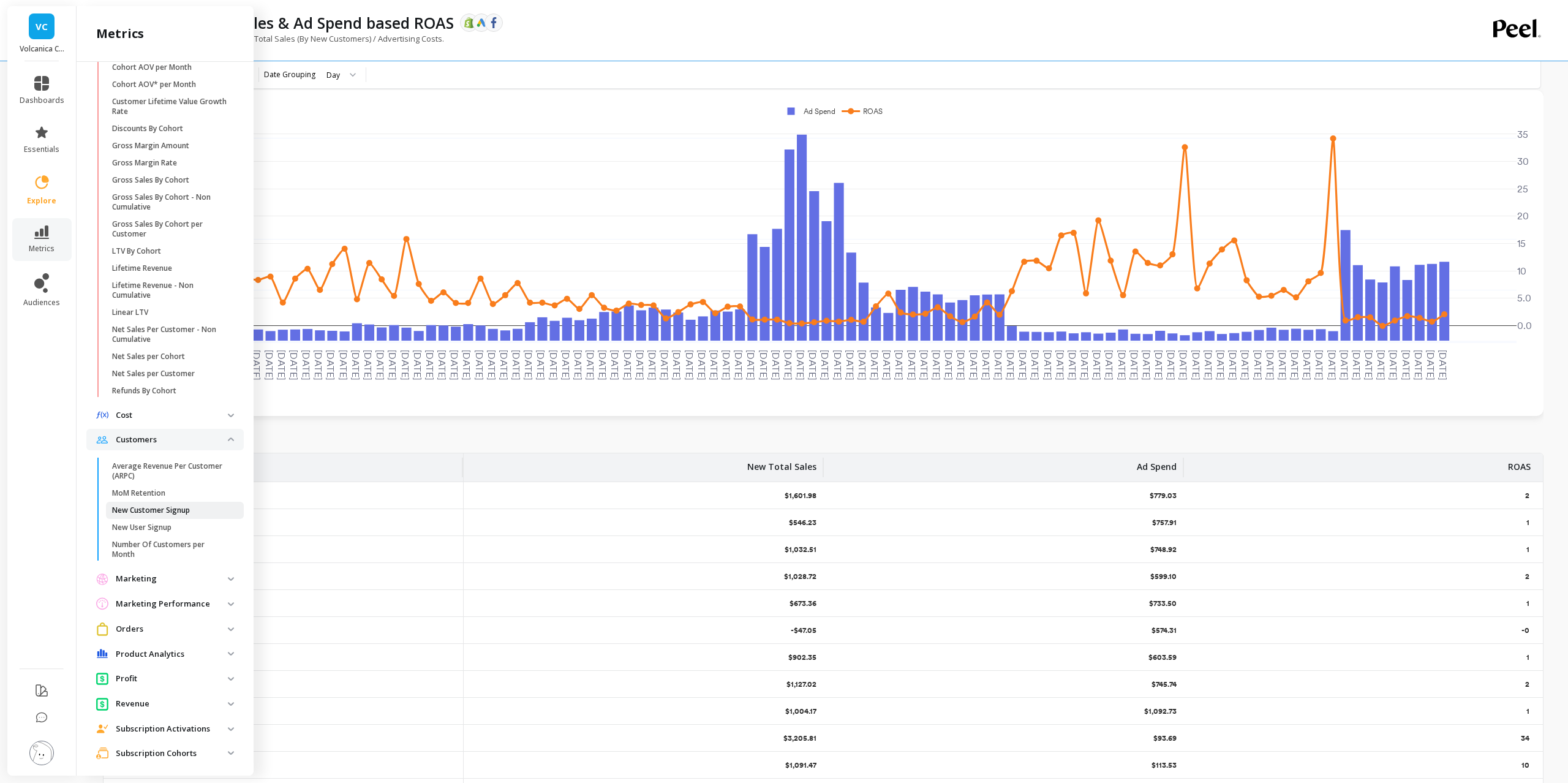
scroll to position [168, 0]
click at [166, 540] on p "Number Of Customers per Month" at bounding box center [170, 549] width 117 height 20
